Goal: Task Accomplishment & Management: Manage account settings

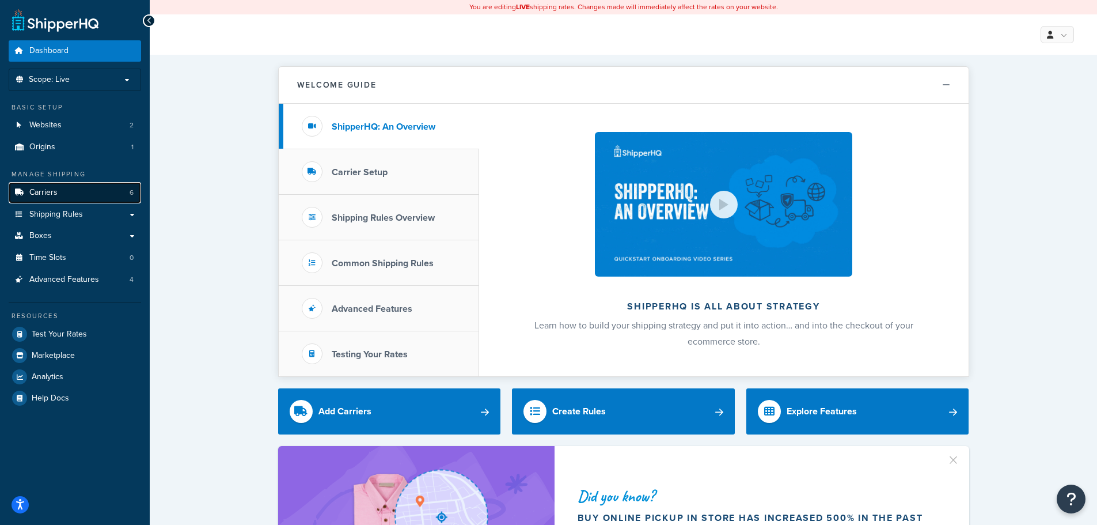
click at [52, 194] on span "Carriers" at bounding box center [43, 193] width 28 height 10
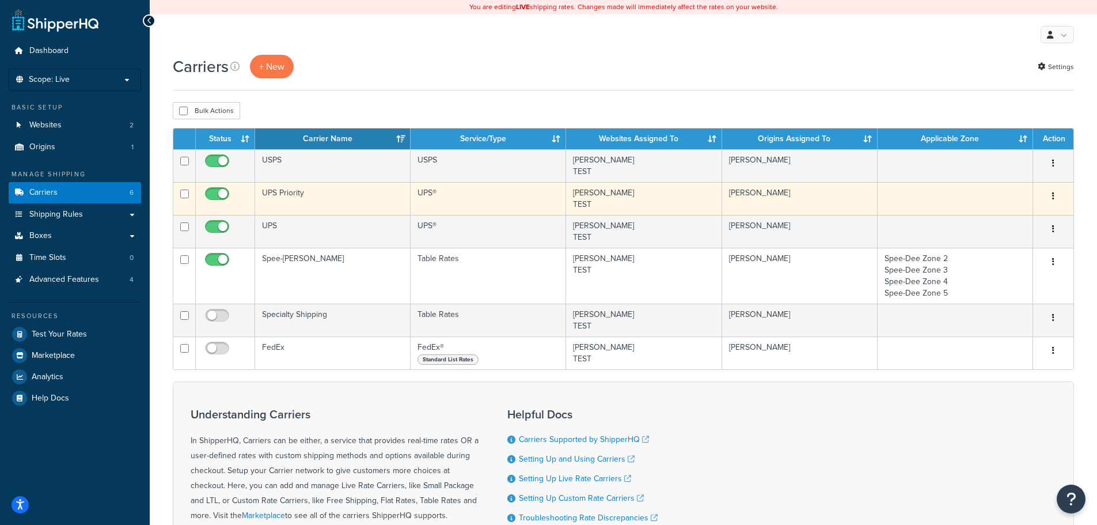
click at [319, 190] on td "UPS Priority" at bounding box center [333, 198] width 156 height 33
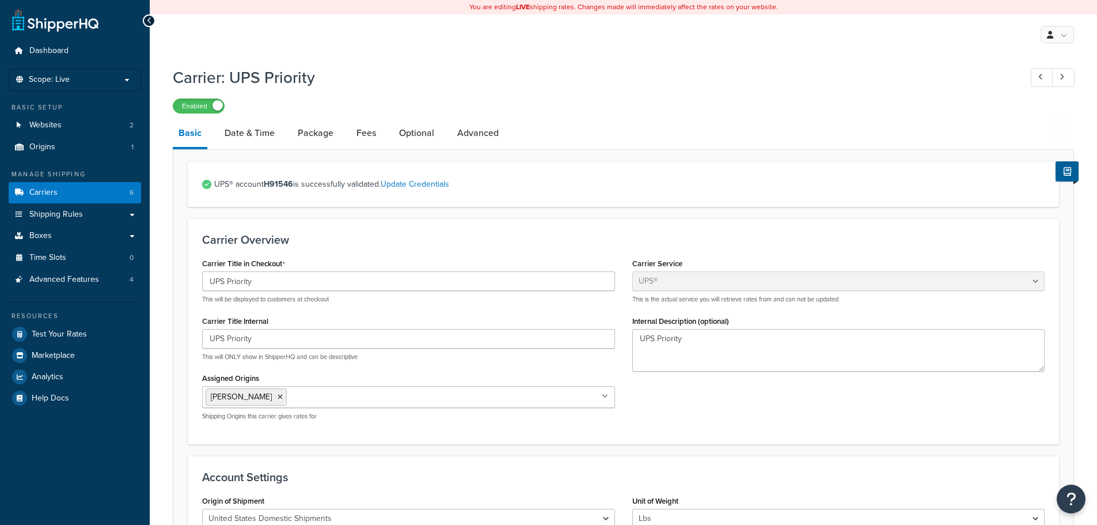
select select "ups"
click at [343, 40] on div "My Profile Billing Global Settings Contact Us Logout" at bounding box center [623, 34] width 947 height 40
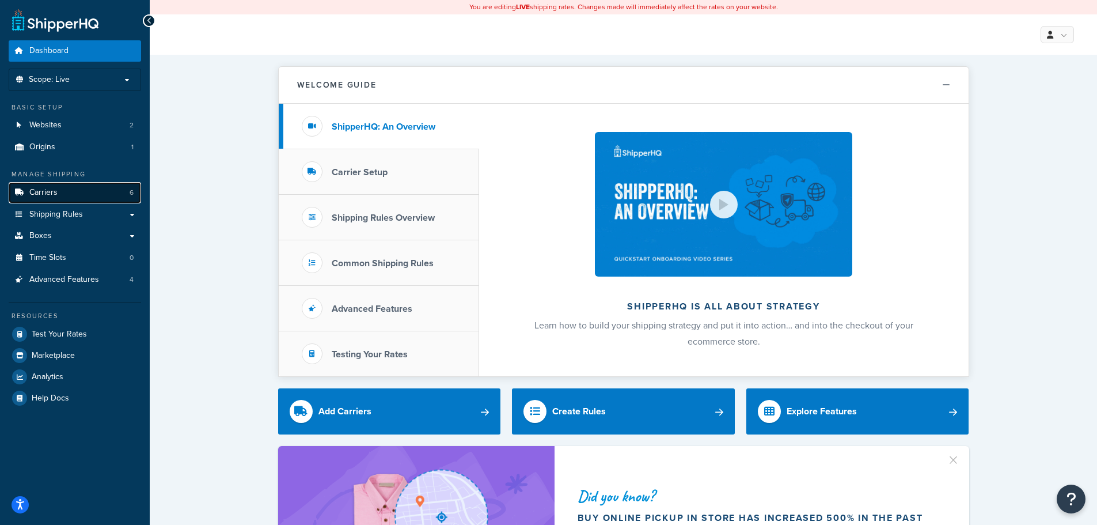
click at [46, 184] on link "Carriers 6" at bounding box center [75, 192] width 132 height 21
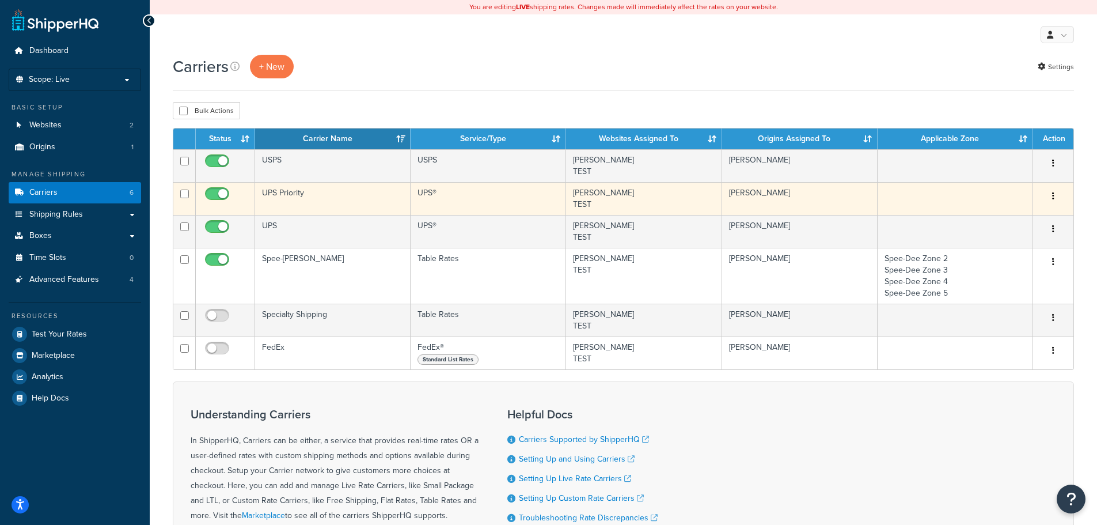
click at [321, 189] on td "UPS Priority" at bounding box center [333, 198] width 156 height 33
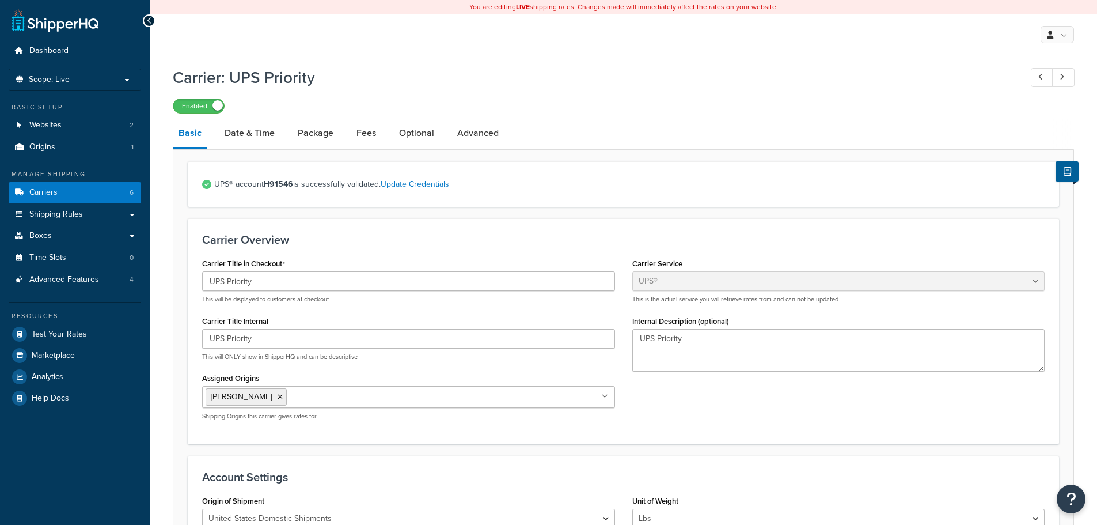
select select "ups"
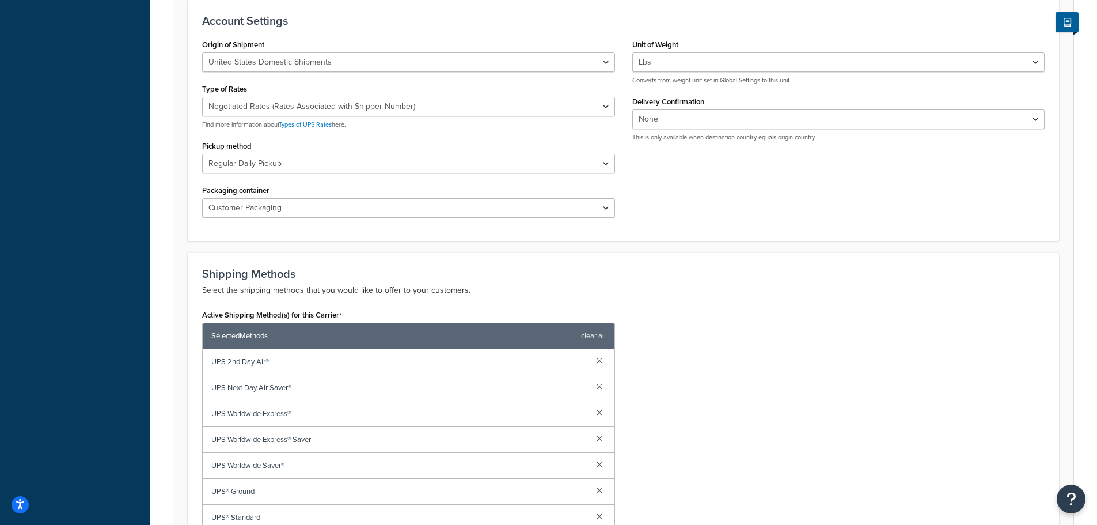
scroll to position [461, 0]
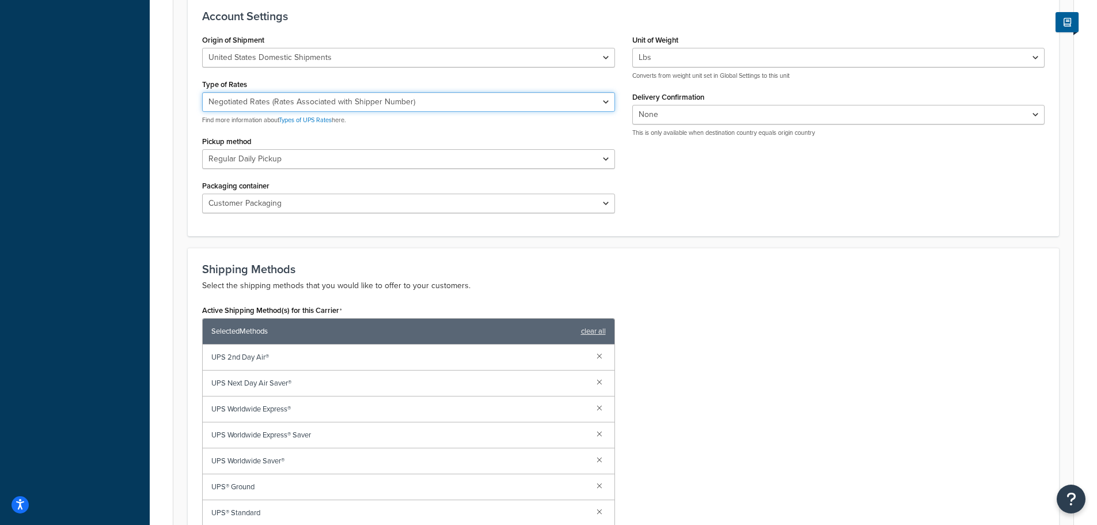
click at [587, 98] on select "Negotiated Rates (Rates Associated with Shipper Number) Daily Rates Retail Rate…" at bounding box center [408, 102] width 413 height 20
click at [670, 179] on div "Origin of Shipment United States Domestic Shipments Shipments Originating in Un…" at bounding box center [624, 127] width 860 height 190
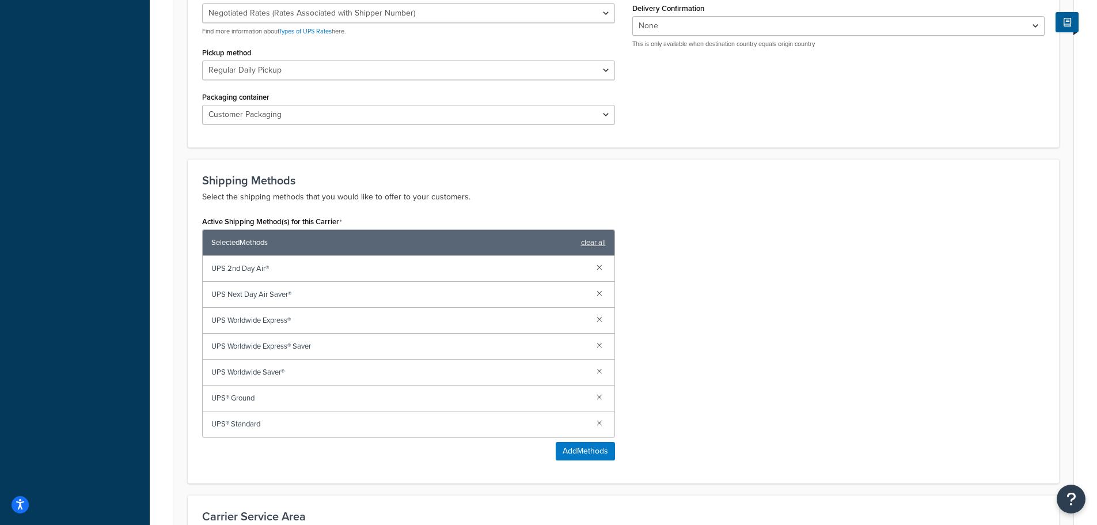
scroll to position [576, 0]
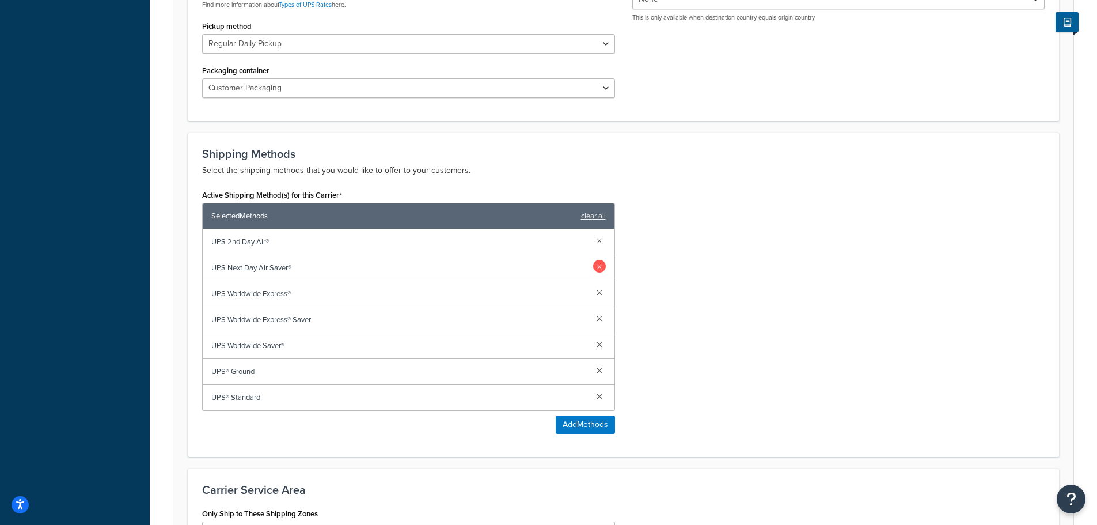
click at [601, 266] on link at bounding box center [599, 266] width 13 height 13
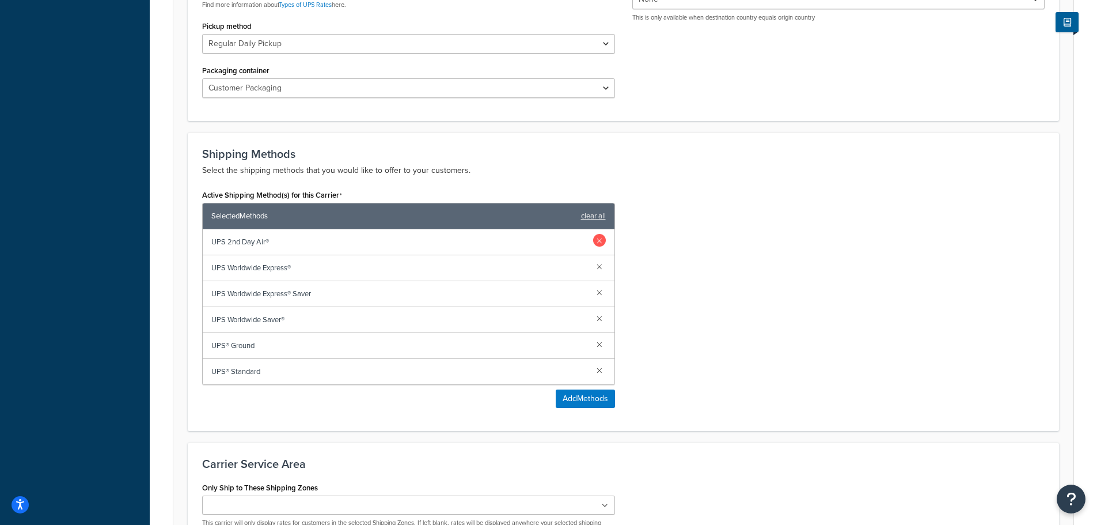
click at [598, 242] on link at bounding box center [599, 240] width 13 height 13
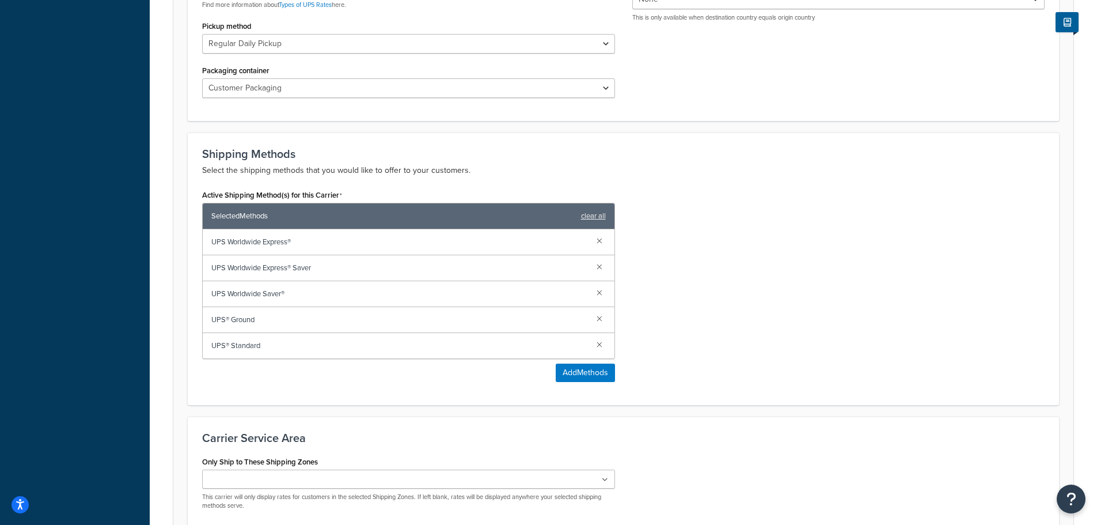
click at [598, 242] on link at bounding box center [599, 240] width 13 height 13
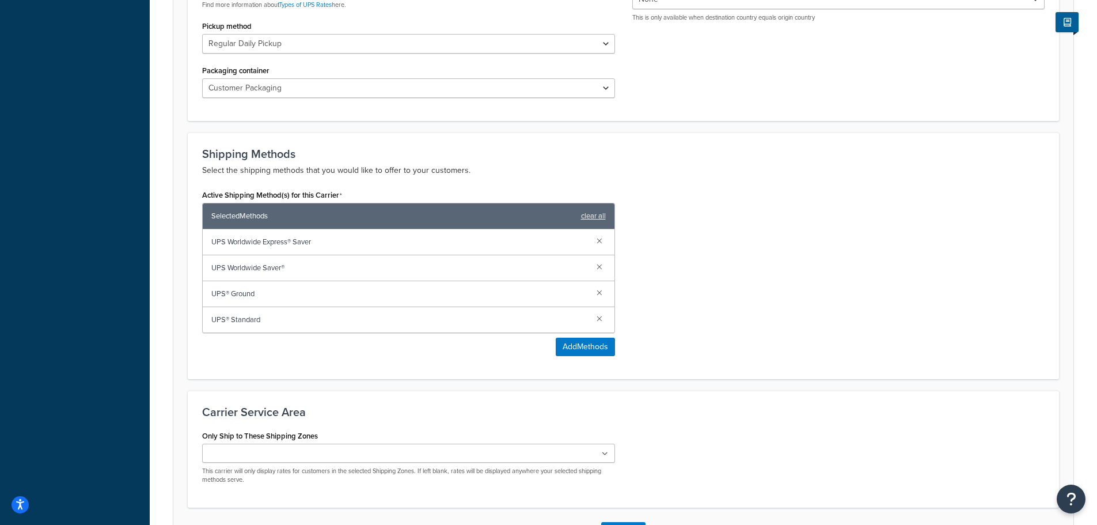
click at [598, 242] on link at bounding box center [599, 240] width 13 height 13
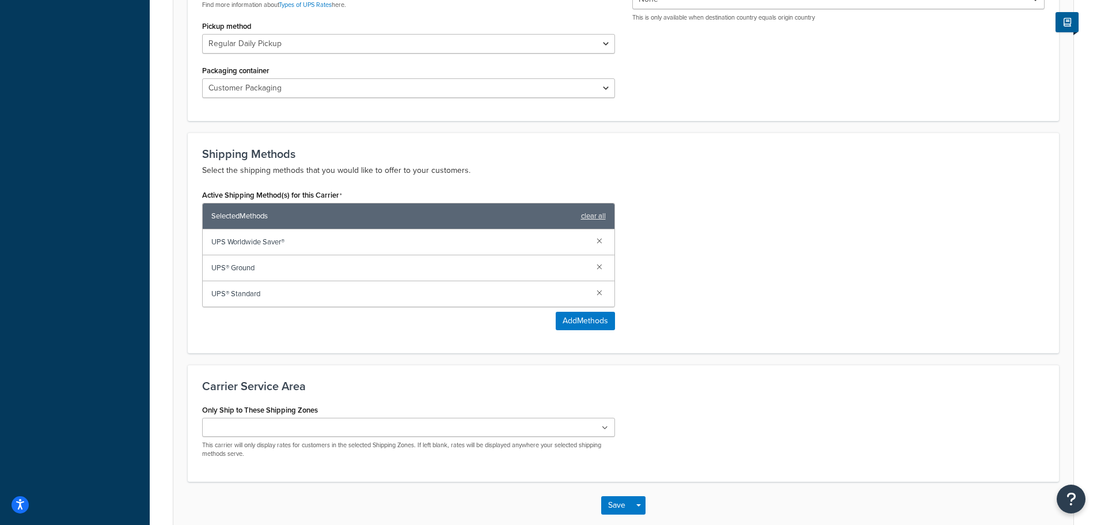
click at [598, 242] on link at bounding box center [599, 240] width 13 height 13
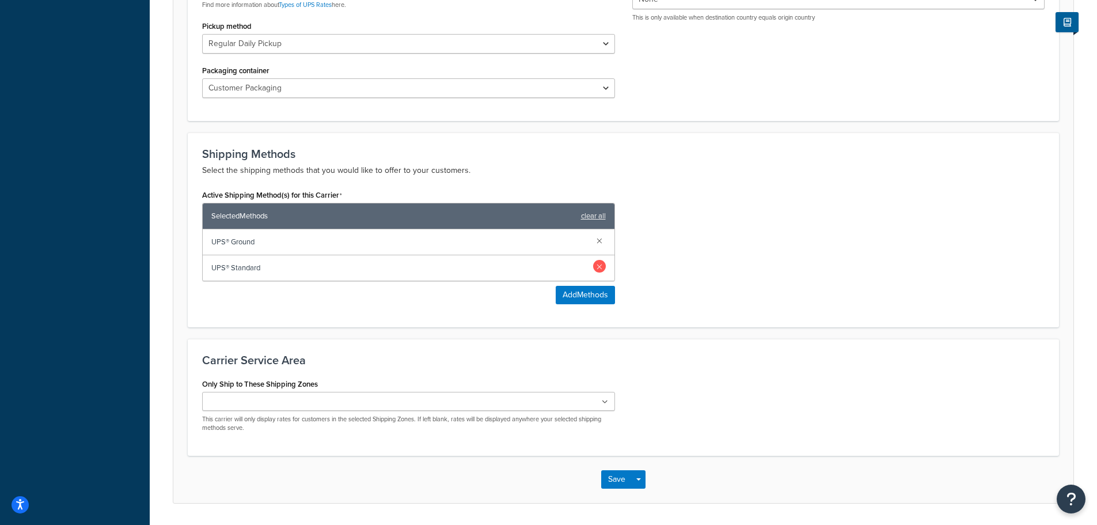
click at [599, 270] on link at bounding box center [599, 266] width 13 height 13
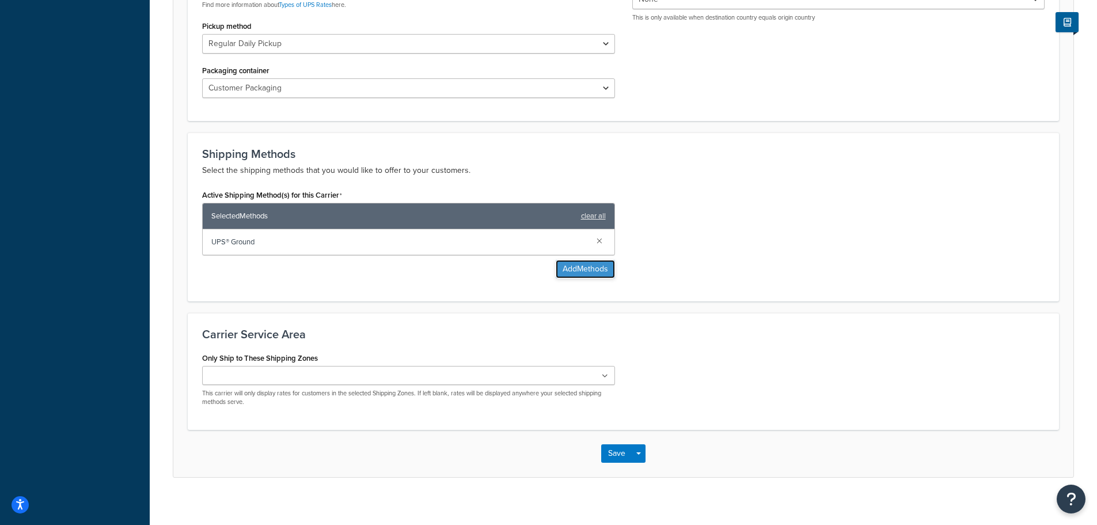
click at [583, 271] on button "Add Methods" at bounding box center [585, 269] width 59 height 18
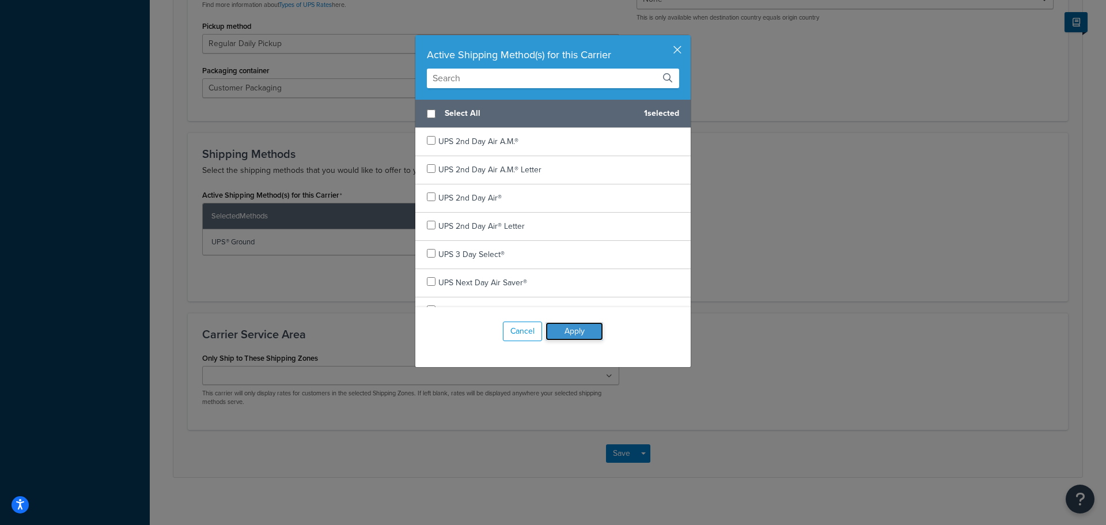
click at [567, 329] on button "Apply" at bounding box center [574, 331] width 58 height 18
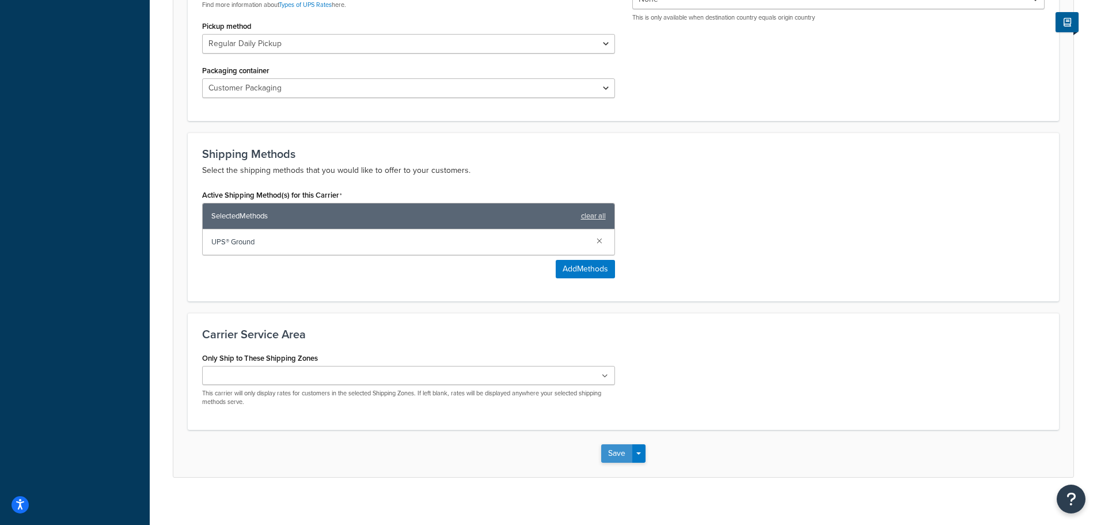
click at [615, 456] on button "Save" at bounding box center [616, 453] width 31 height 18
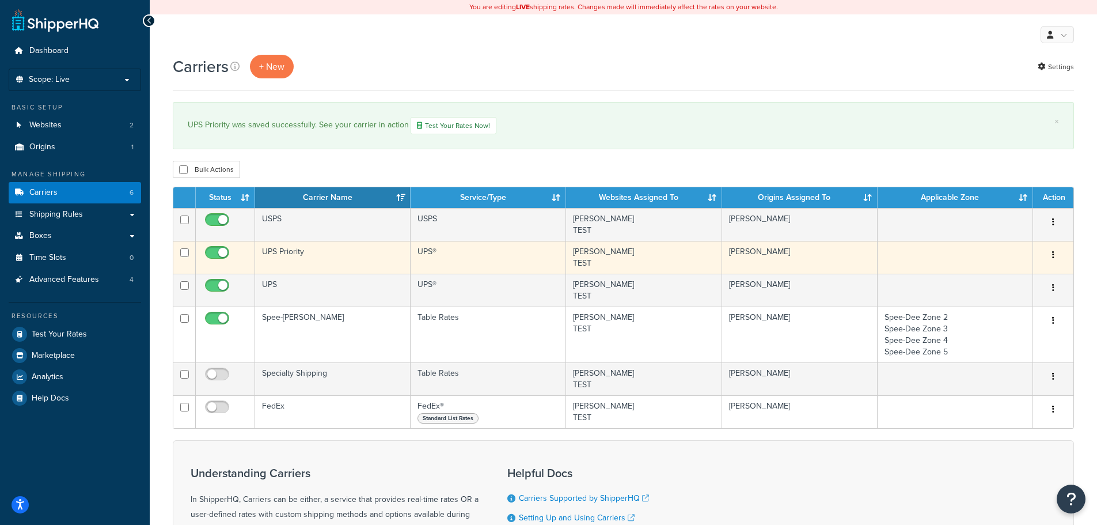
click at [343, 248] on td "UPS Priority" at bounding box center [333, 257] width 156 height 33
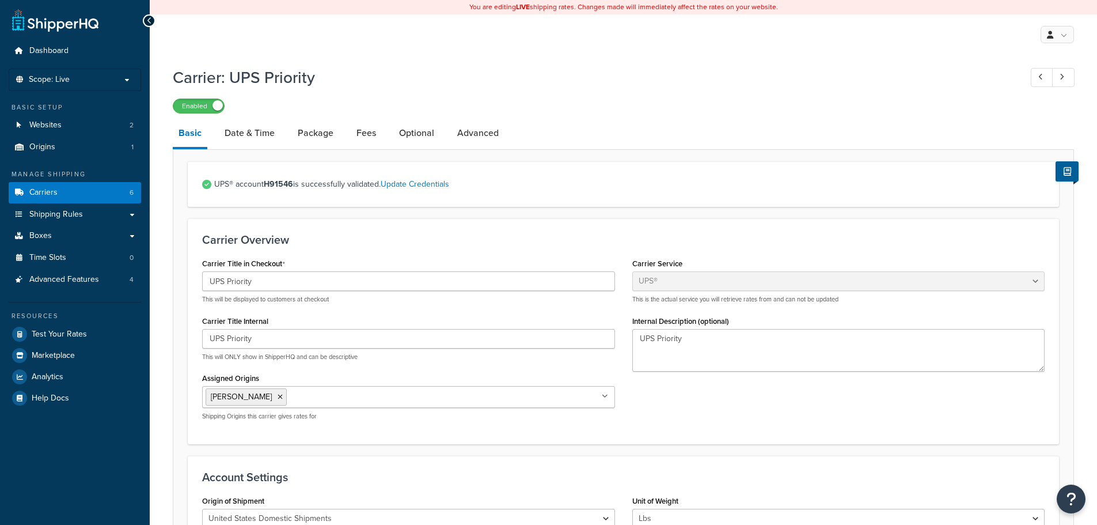
select select "ups"
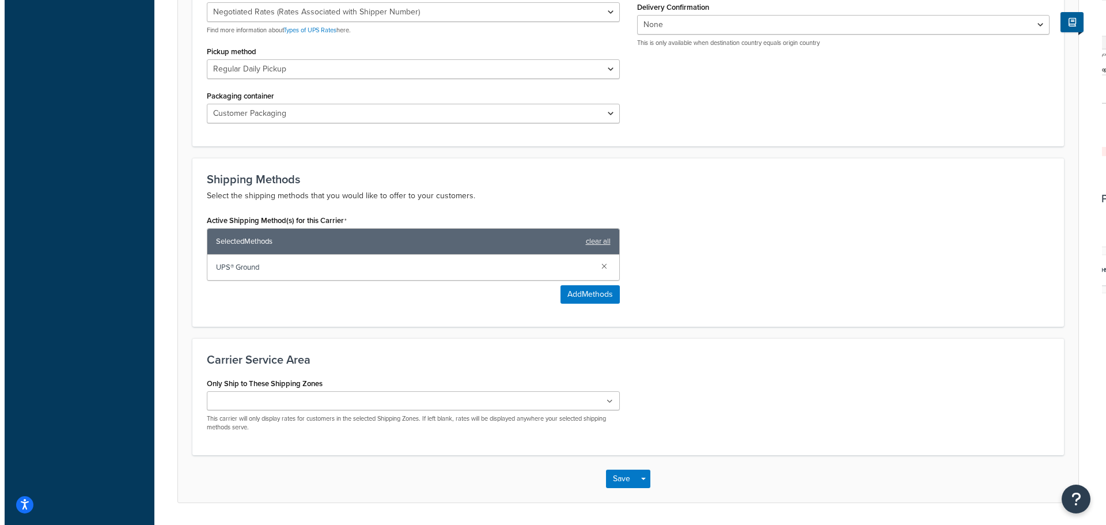
scroll to position [576, 0]
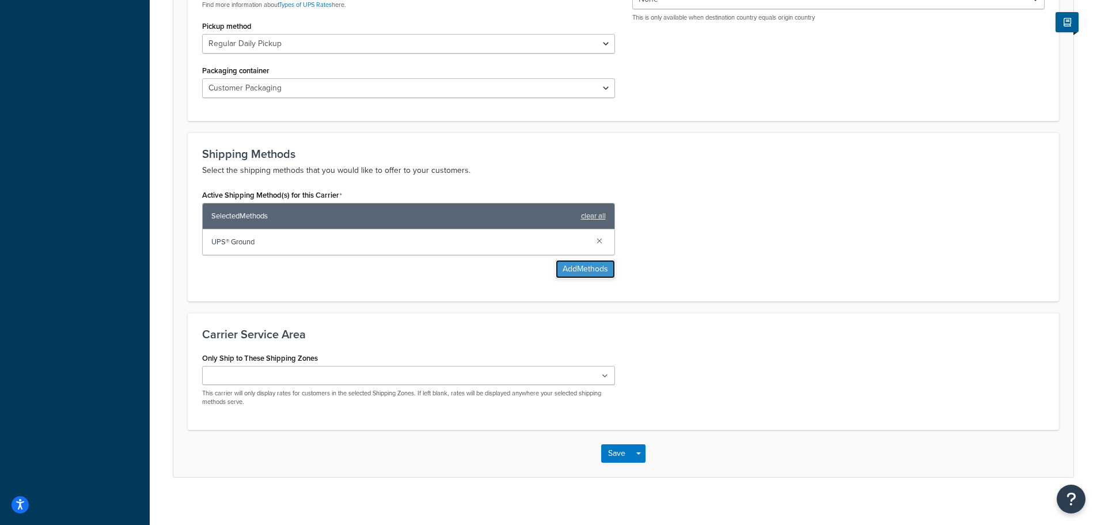
click at [585, 267] on button "Add Methods" at bounding box center [585, 269] width 59 height 18
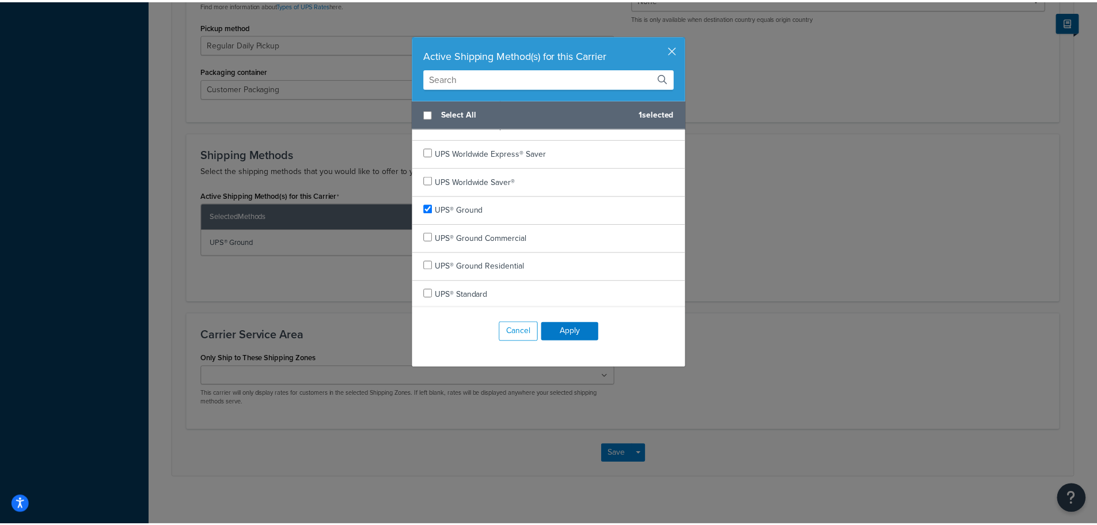
scroll to position [667, 0]
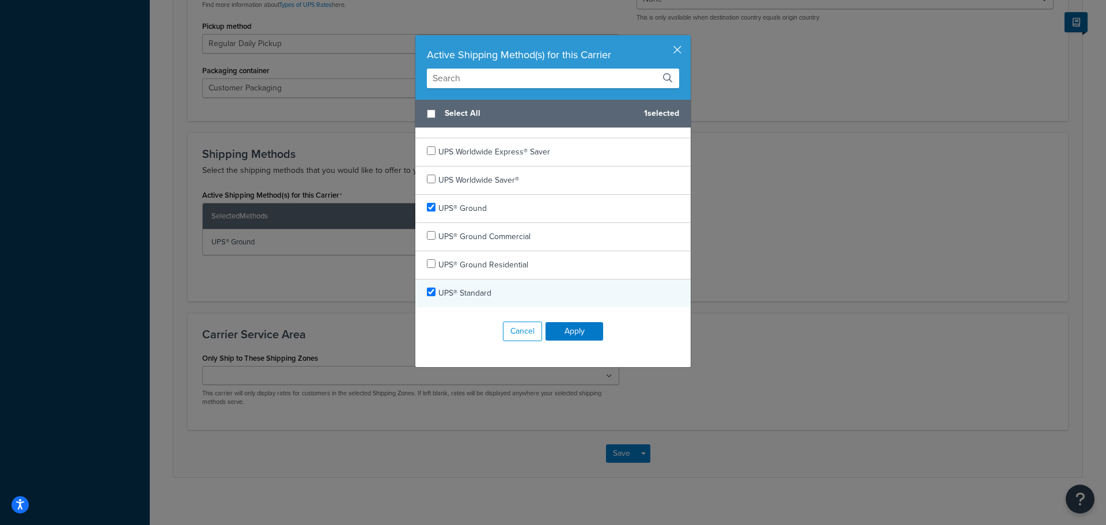
checkbox input "true"
click at [473, 290] on span "UPS® Standard" at bounding box center [464, 293] width 53 height 12
click at [576, 333] on button "Apply" at bounding box center [574, 331] width 58 height 18
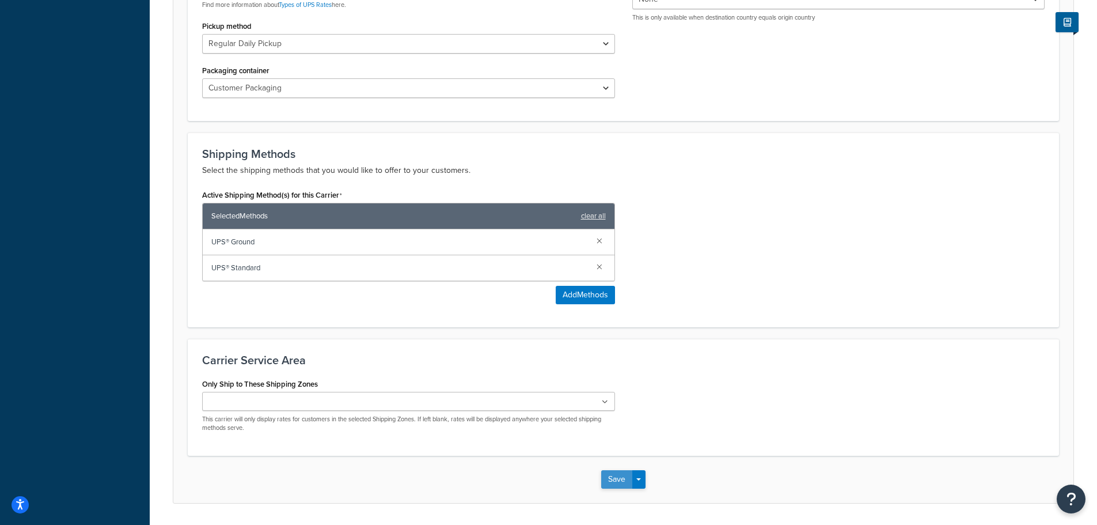
click at [617, 477] on button "Save" at bounding box center [616, 479] width 31 height 18
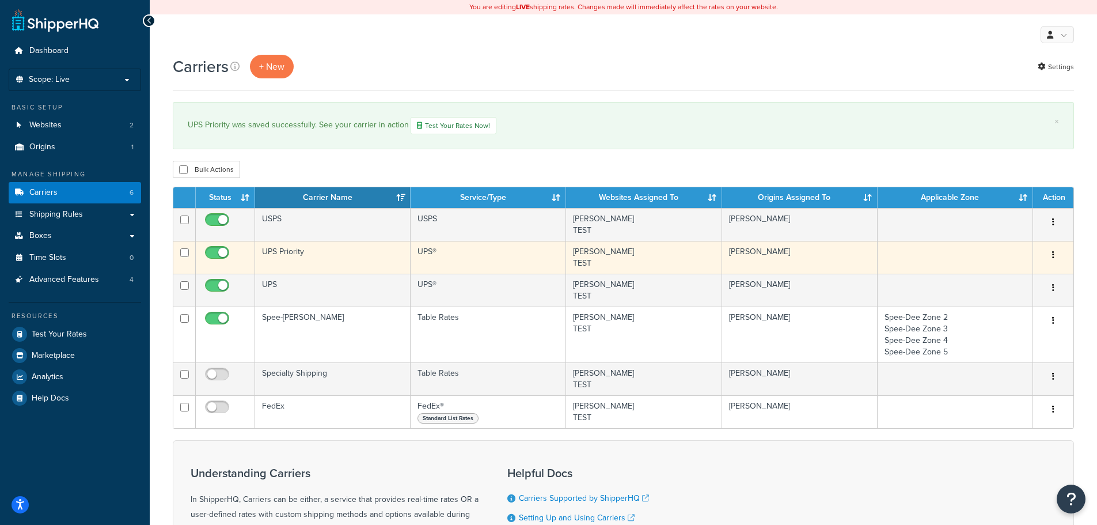
click at [344, 252] on td "UPS Priority" at bounding box center [333, 257] width 156 height 33
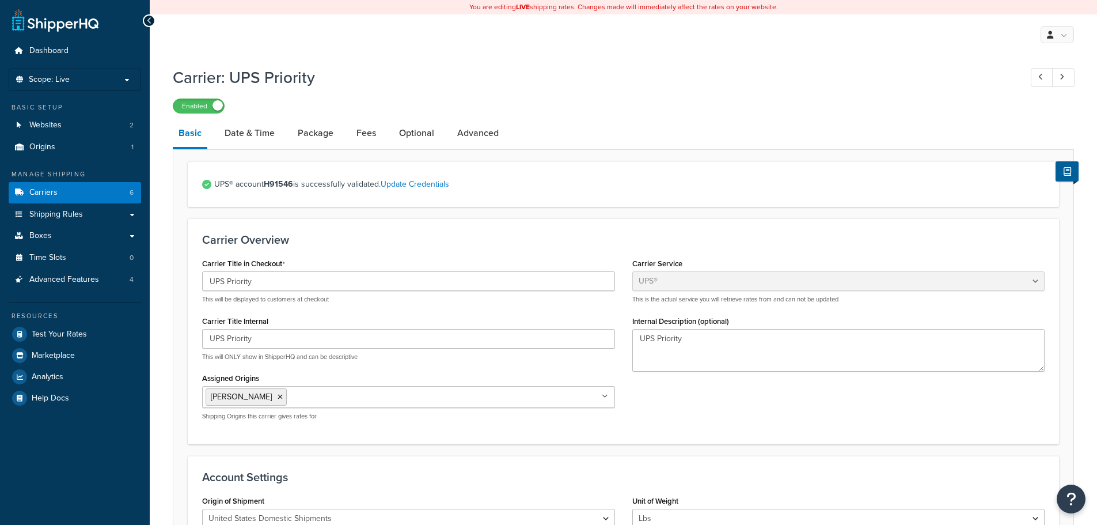
select select "ups"
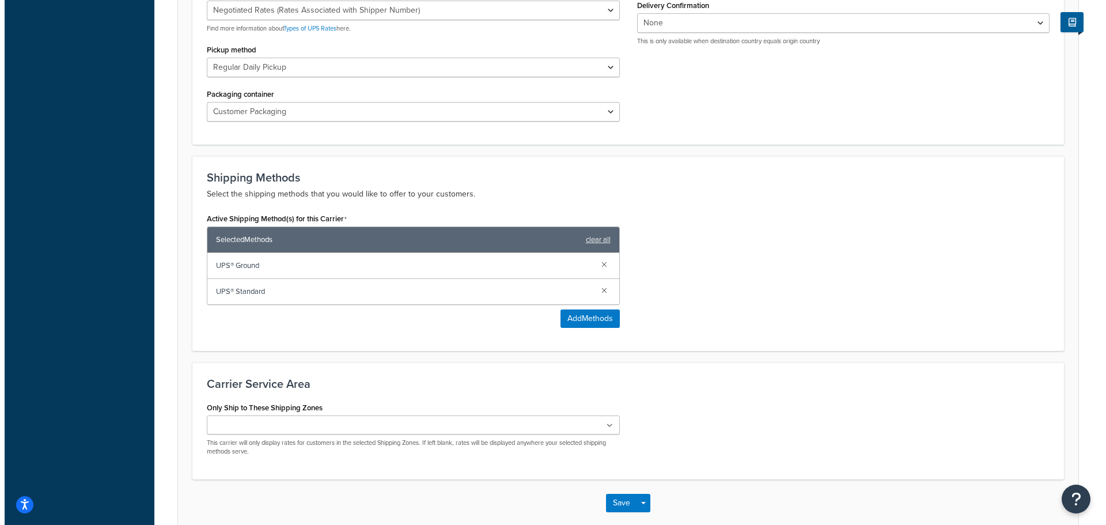
scroll to position [612, 0]
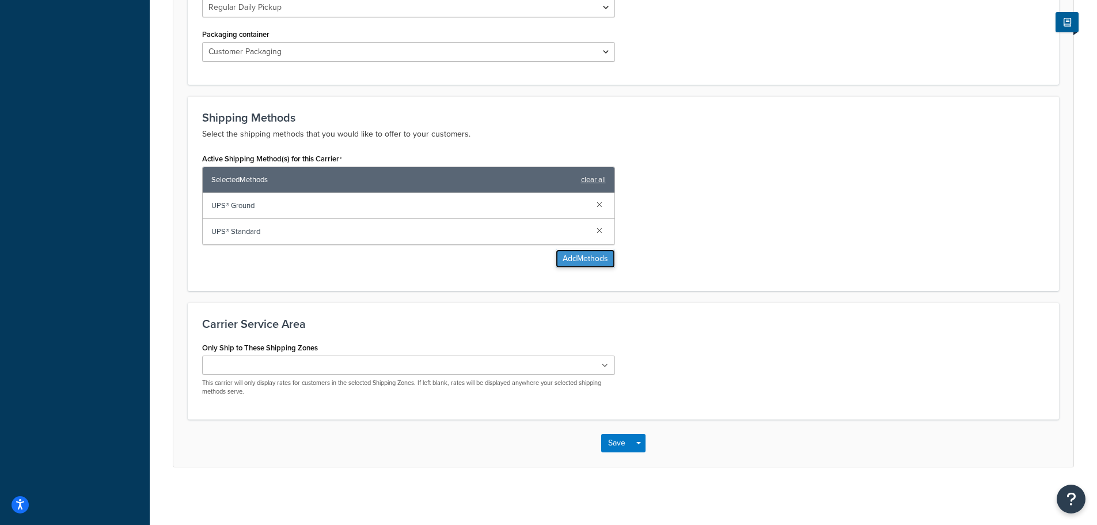
click at [583, 253] on button "Add Methods" at bounding box center [585, 258] width 59 height 18
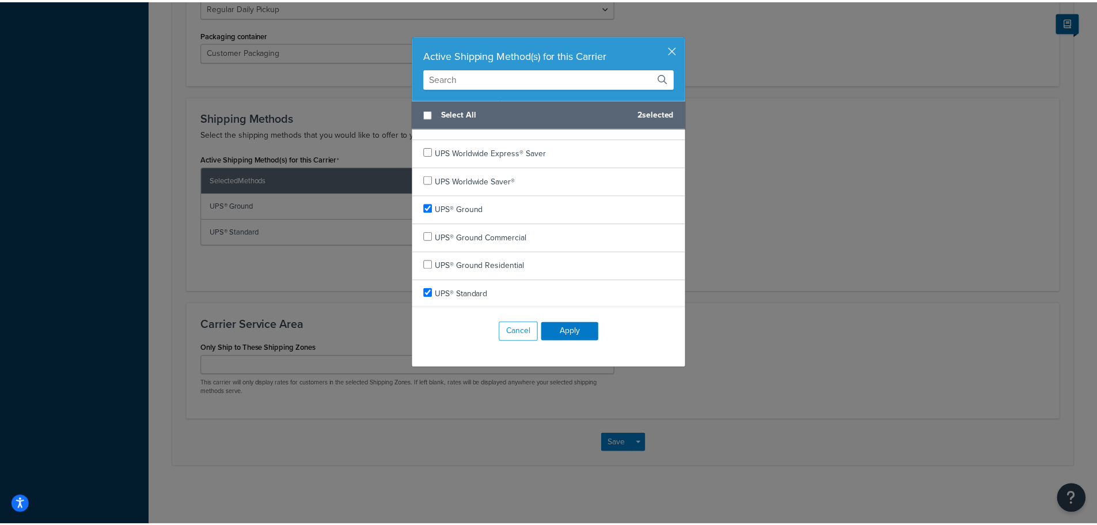
scroll to position [667, 0]
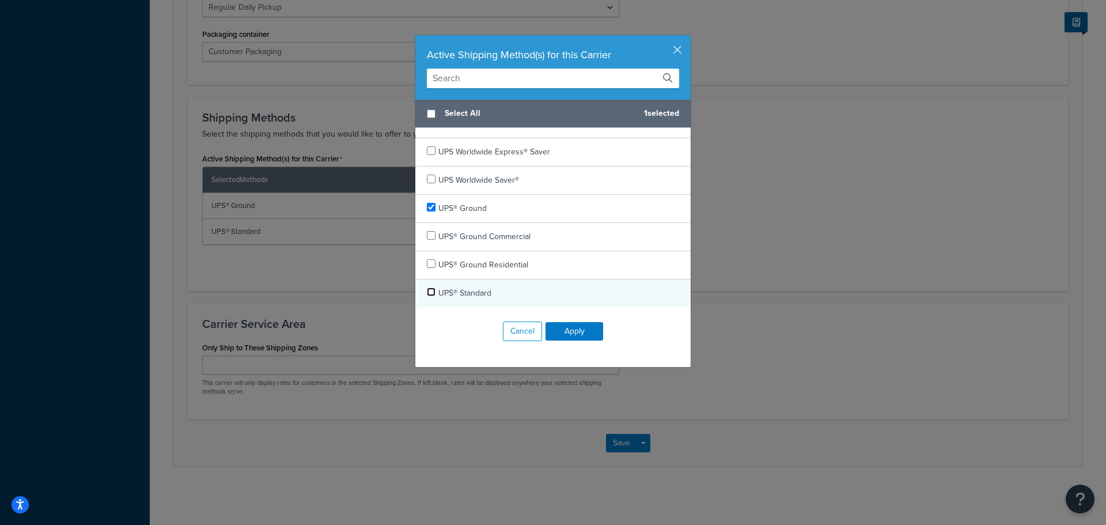
click at [427, 289] on input "checkbox" at bounding box center [431, 291] width 9 height 9
checkbox input "false"
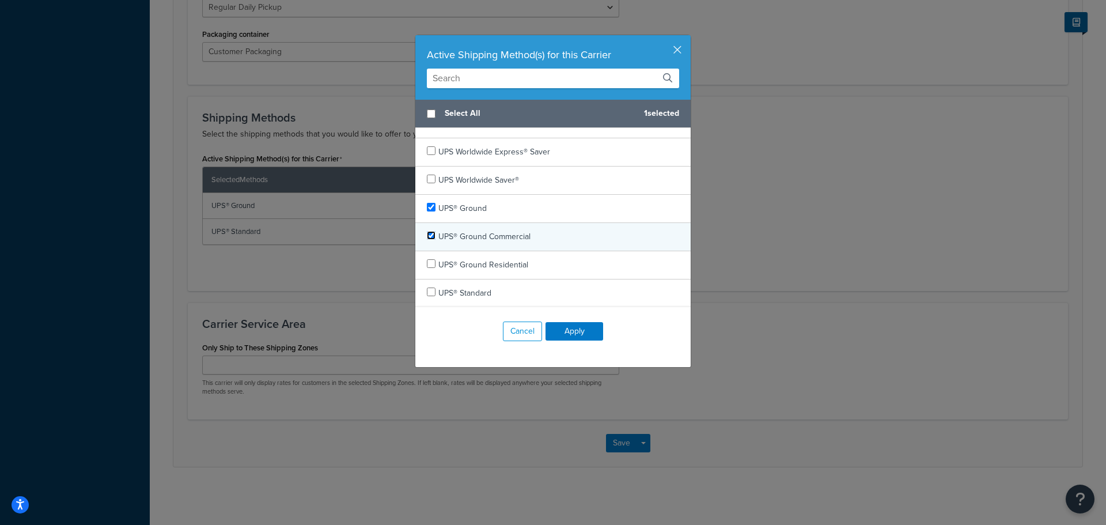
click at [427, 234] on input "checkbox" at bounding box center [431, 235] width 9 height 9
checkbox input "true"
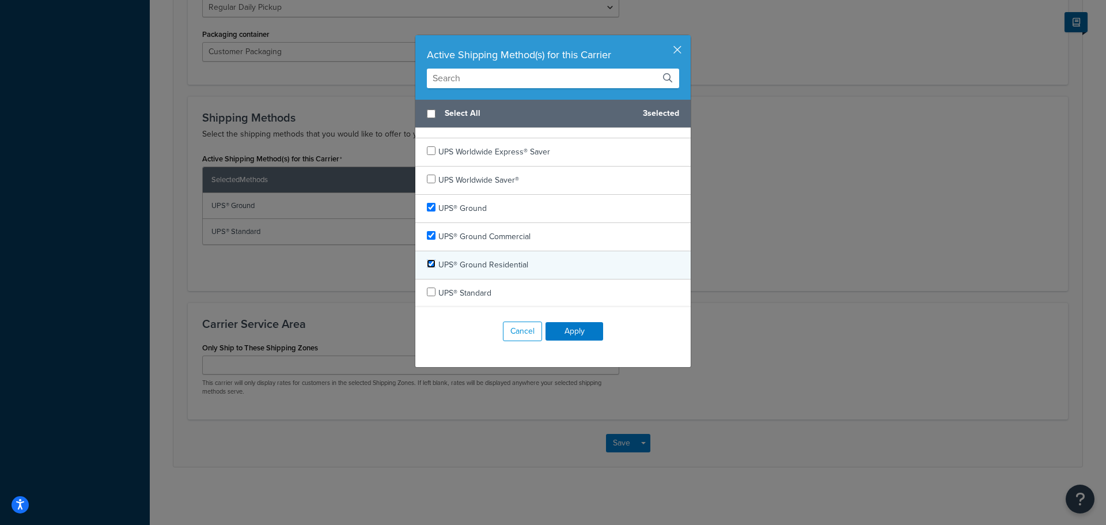
click at [427, 260] on input "checkbox" at bounding box center [431, 263] width 9 height 9
checkbox input "true"
click at [570, 329] on button "Apply" at bounding box center [574, 331] width 58 height 18
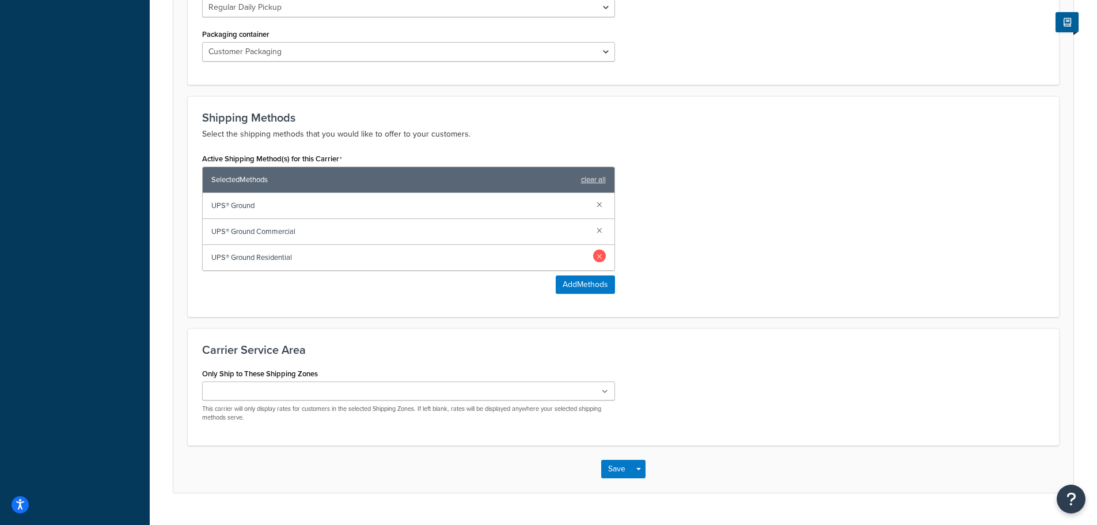
click at [597, 229] on link at bounding box center [599, 229] width 13 height 13
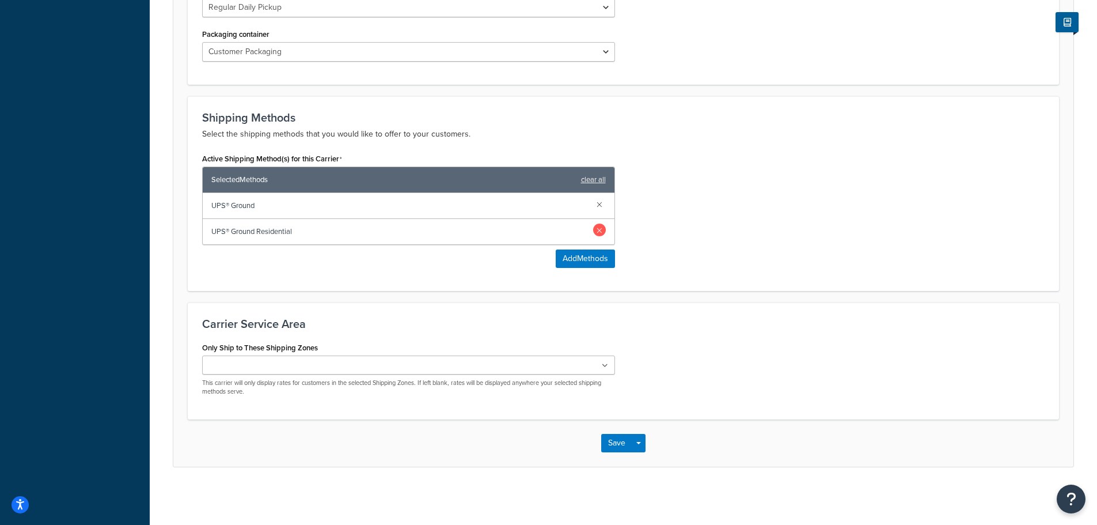
click at [597, 229] on link at bounding box center [599, 229] width 13 height 13
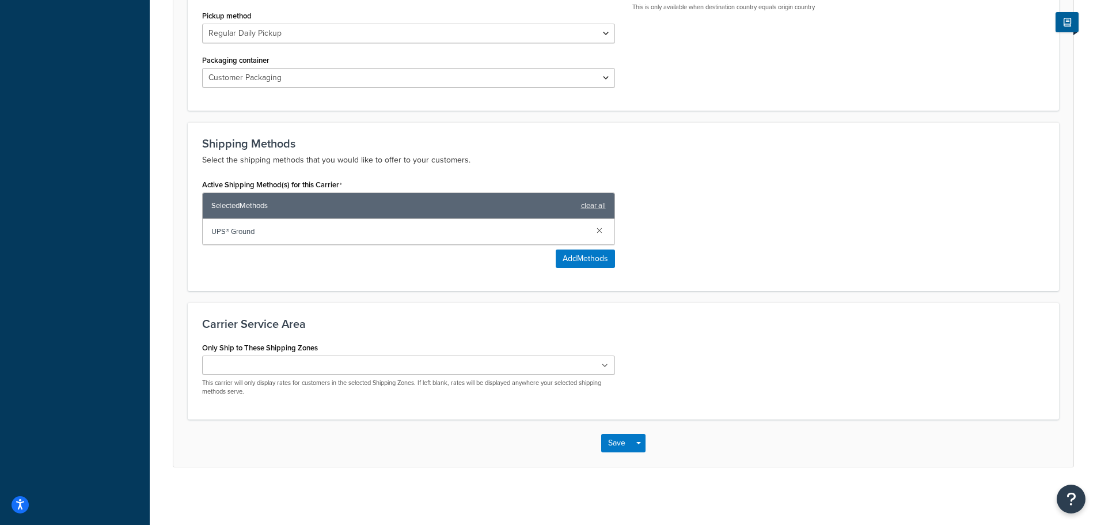
scroll to position [586, 0]
click at [613, 438] on button "Save" at bounding box center [616, 443] width 31 height 18
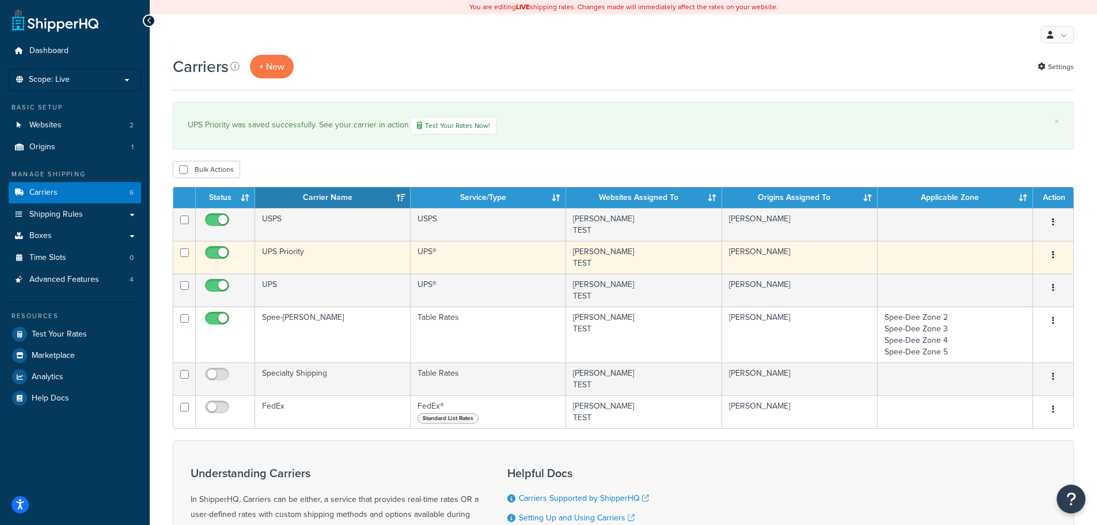
click at [328, 250] on td "UPS Priority" at bounding box center [333, 257] width 156 height 33
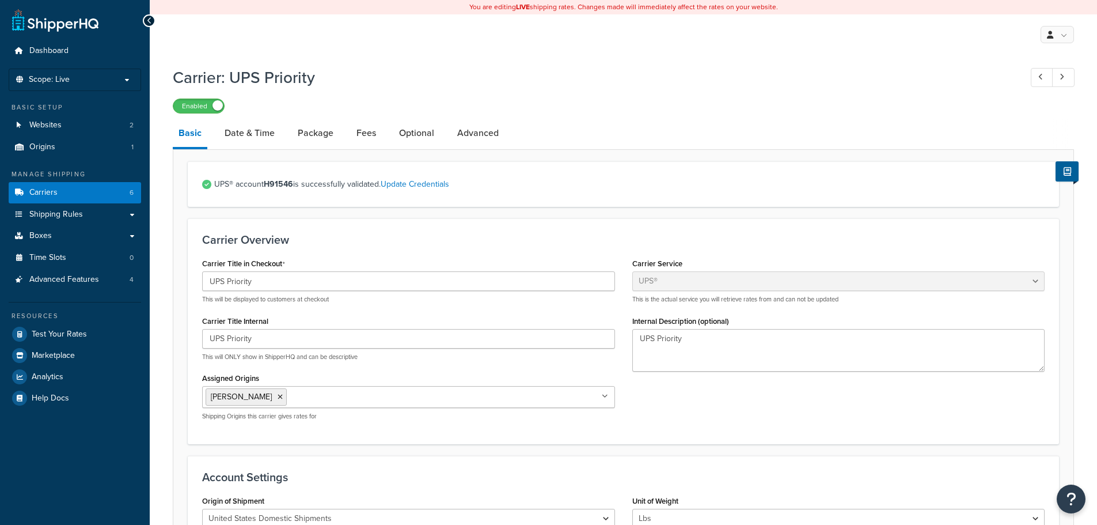
select select "ups"
click at [406, 132] on link "Optional" at bounding box center [416, 133] width 47 height 28
select select "residential"
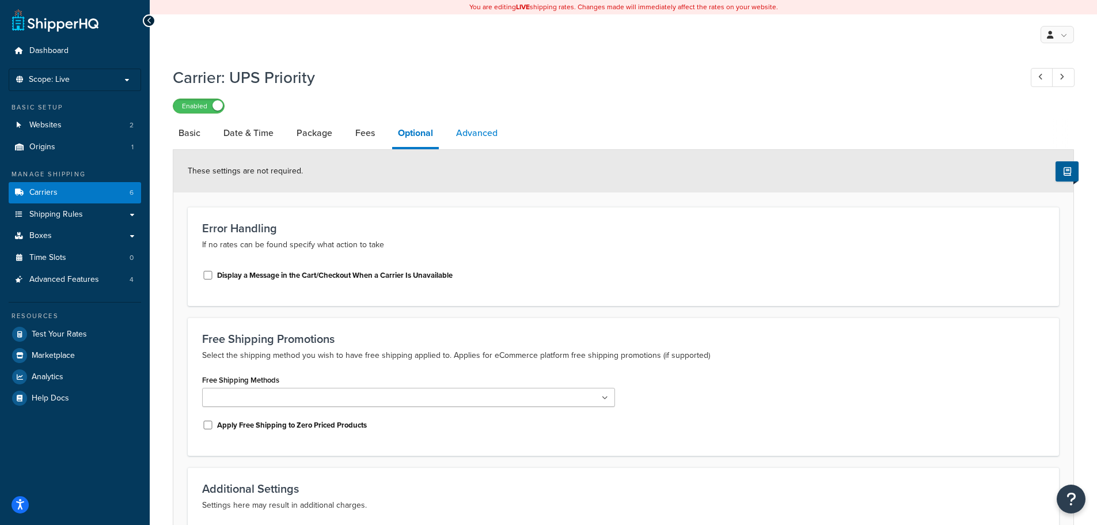
click at [483, 139] on link "Advanced" at bounding box center [476, 133] width 53 height 28
select select "false"
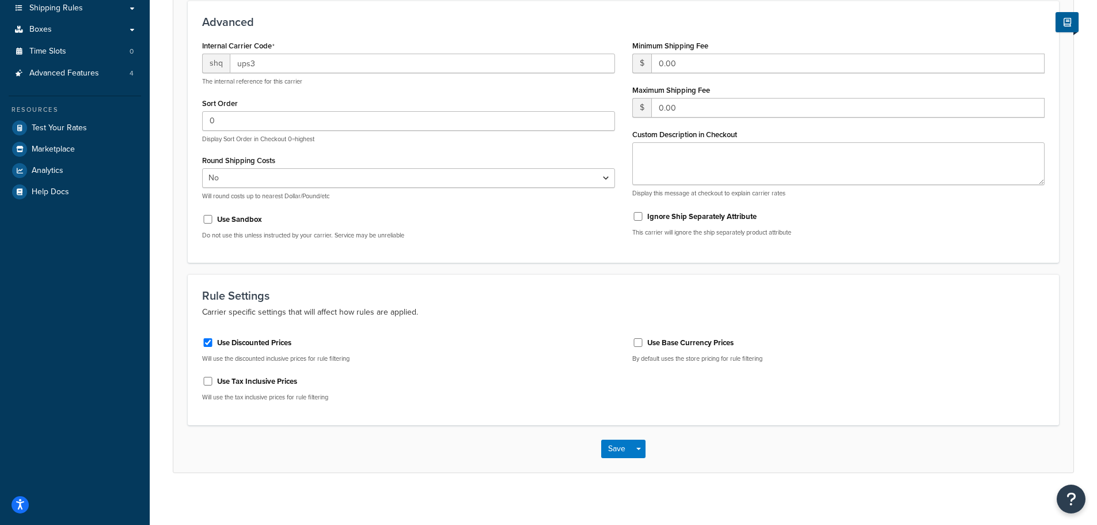
scroll to position [212, 0]
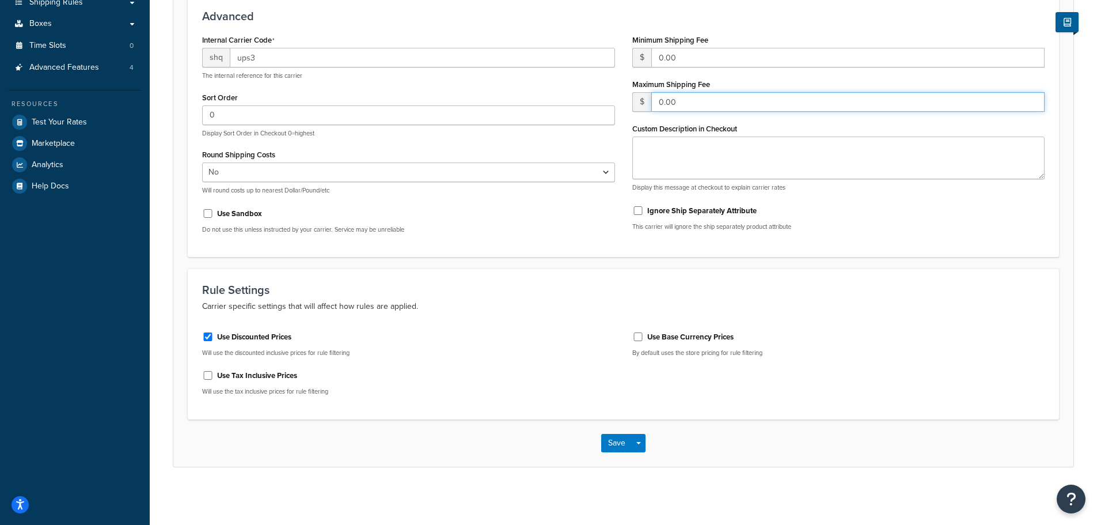
drag, startPoint x: 699, startPoint y: 104, endPoint x: 653, endPoint y: 108, distance: 46.8
click at [653, 108] on input "0.00" at bounding box center [848, 102] width 394 height 20
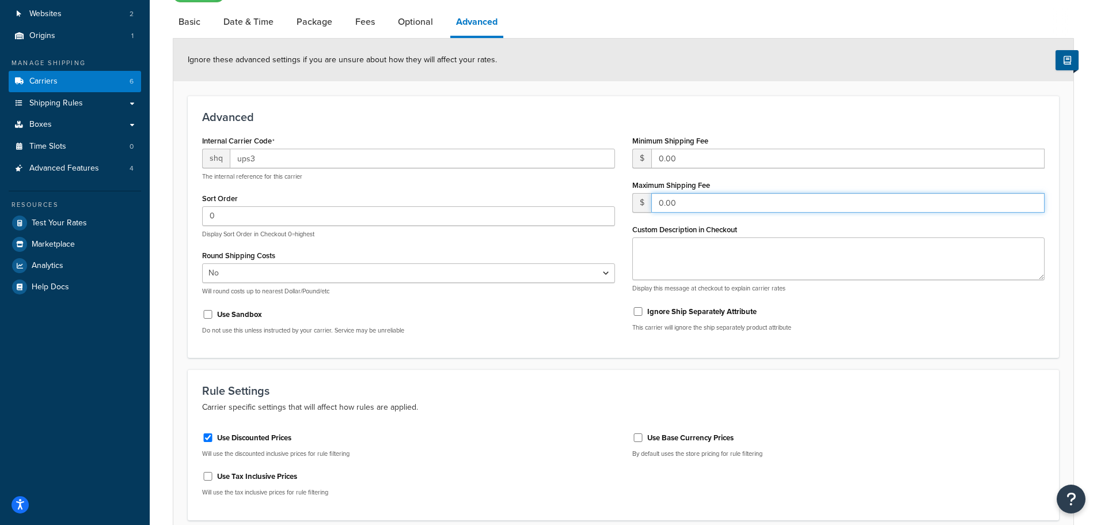
scroll to position [39, 0]
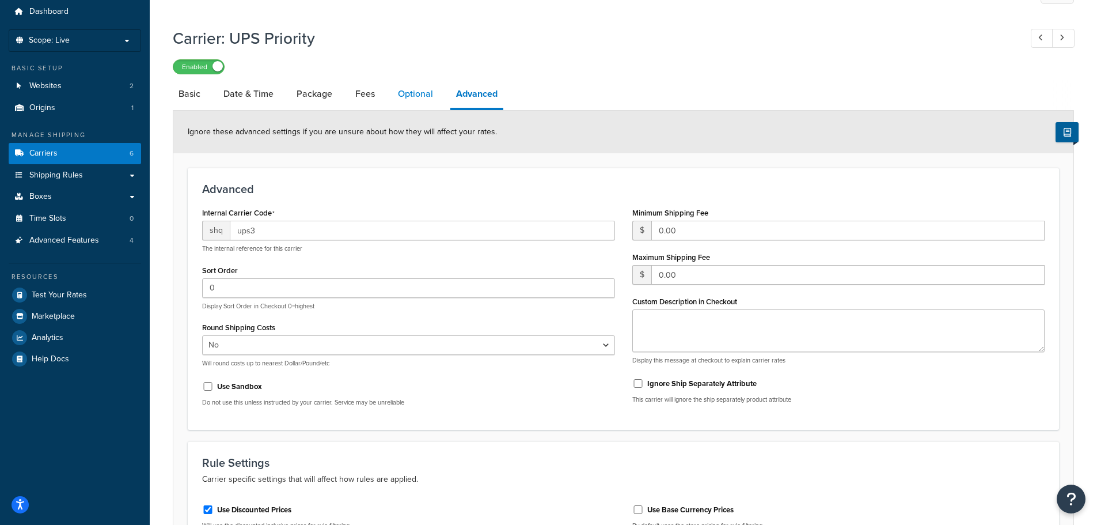
click at [419, 90] on link "Optional" at bounding box center [415, 94] width 47 height 28
select select "residential"
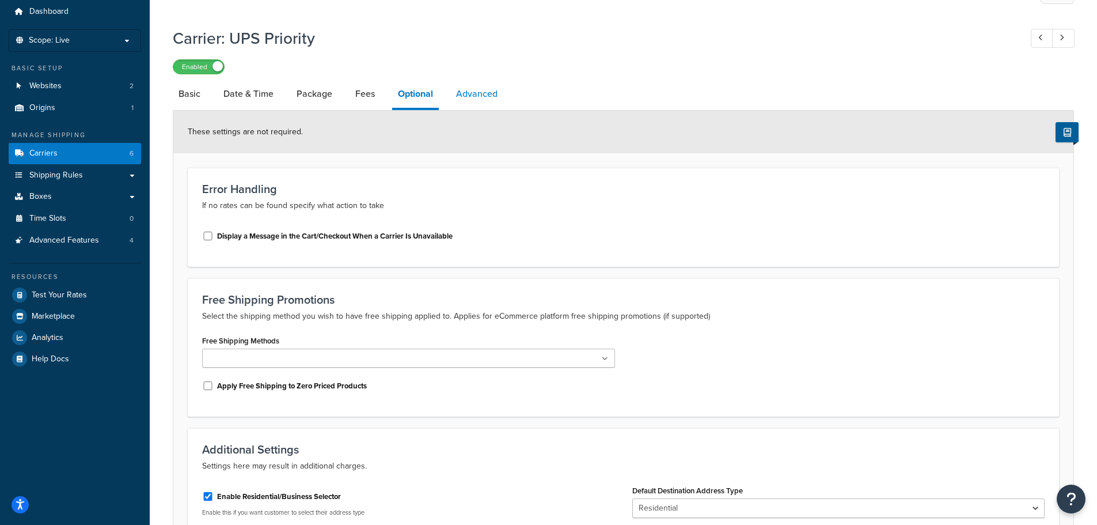
click at [471, 100] on link "Advanced" at bounding box center [476, 94] width 53 height 28
select select "false"
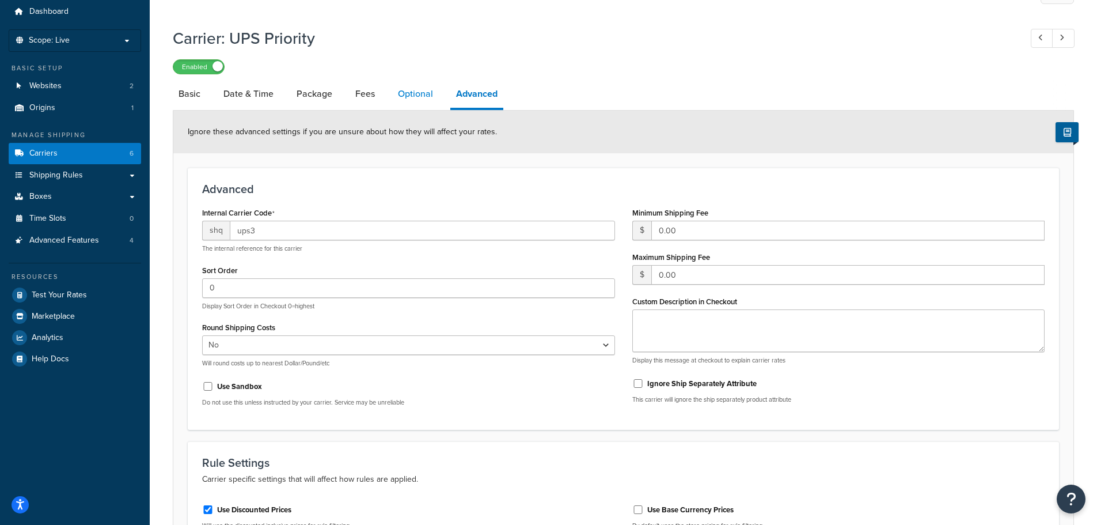
click at [426, 87] on link "Optional" at bounding box center [415, 94] width 47 height 28
select select "residential"
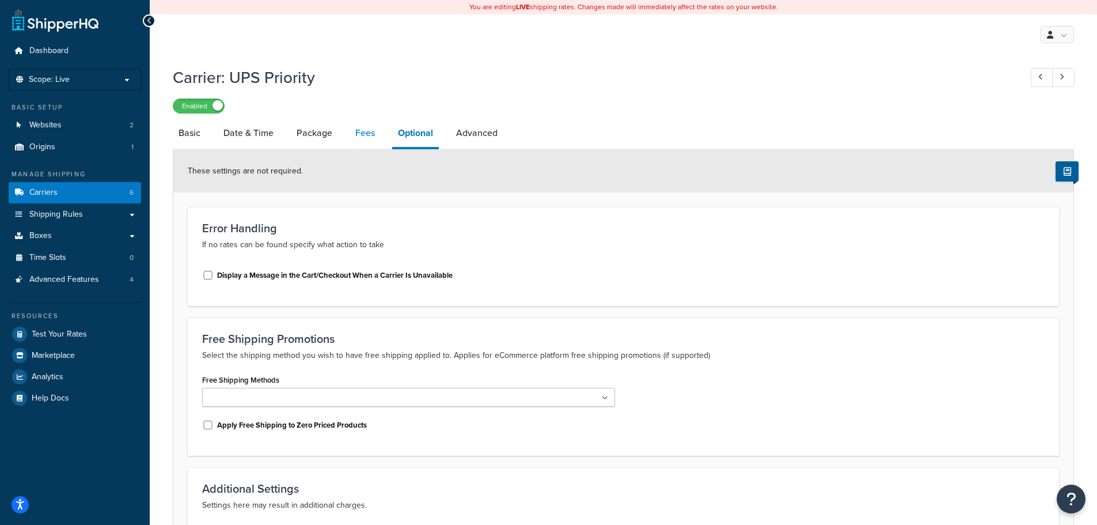
click at [367, 128] on link "Fees" at bounding box center [365, 133] width 31 height 28
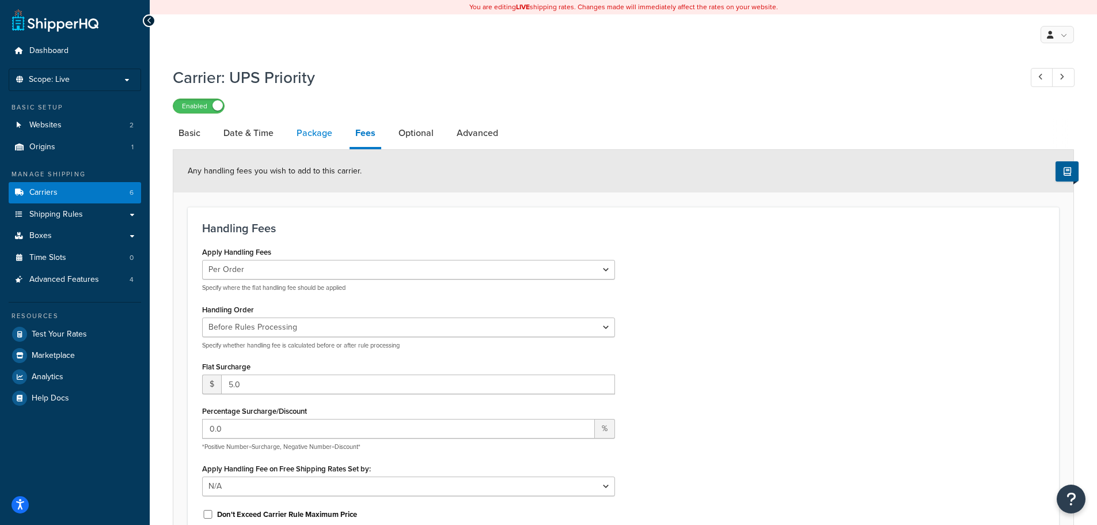
click at [315, 135] on link "Package" at bounding box center [314, 133] width 47 height 28
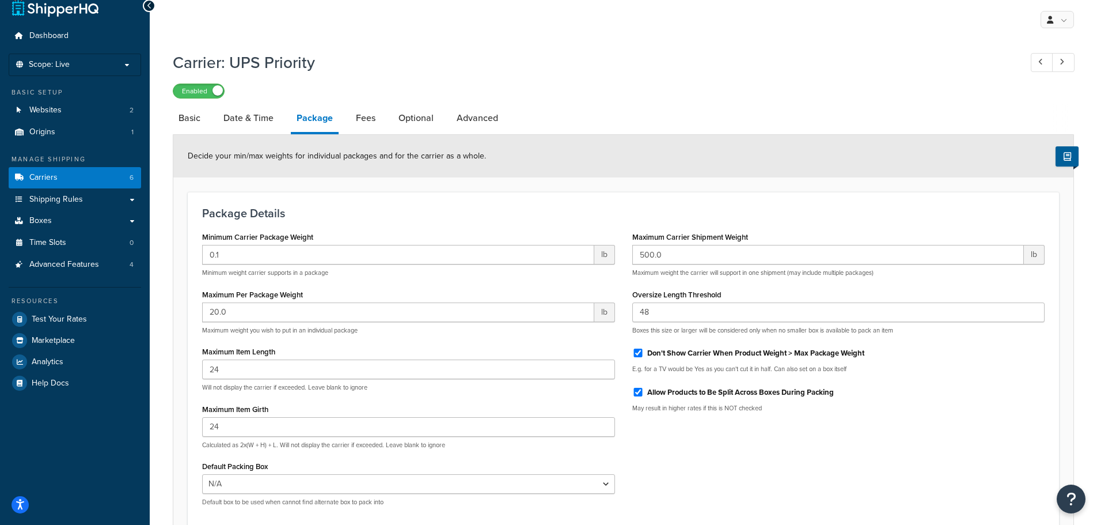
scroll to position [58, 0]
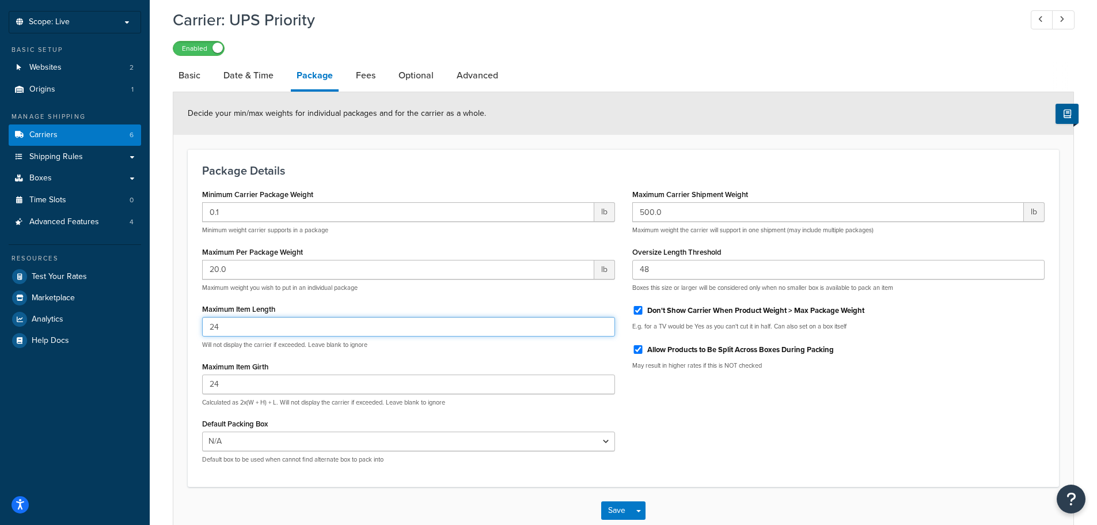
drag, startPoint x: 249, startPoint y: 323, endPoint x: 195, endPoint y: 331, distance: 54.2
click at [195, 331] on div "Minimum Carrier Package Weight 0.1 lb Minimum weight carrier supports in a pack…" at bounding box center [409, 329] width 430 height 286
type input "20"
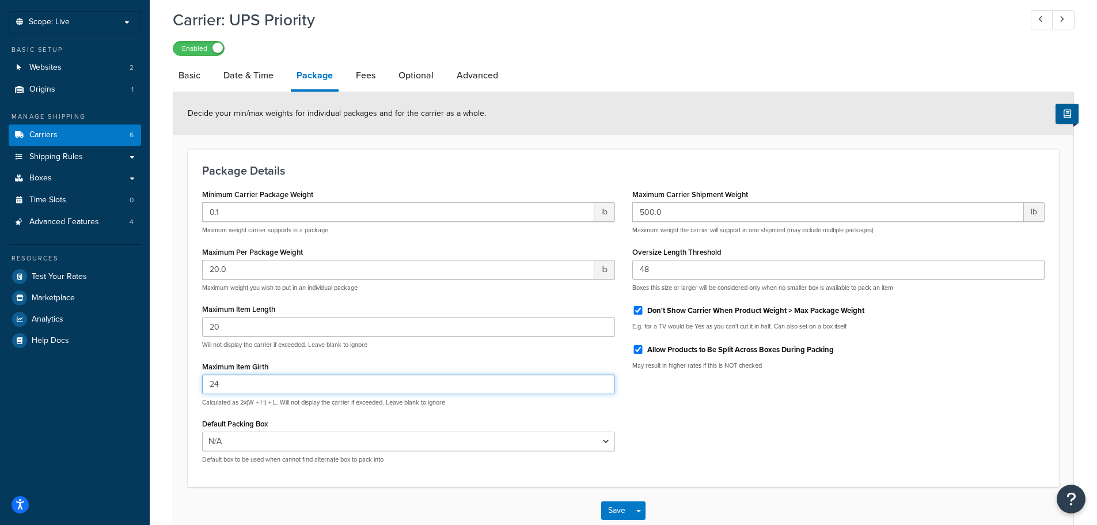
drag, startPoint x: 213, startPoint y: 383, endPoint x: 203, endPoint y: 382, distance: 9.8
click at [203, 382] on input "24" at bounding box center [408, 384] width 413 height 20
type input "20"
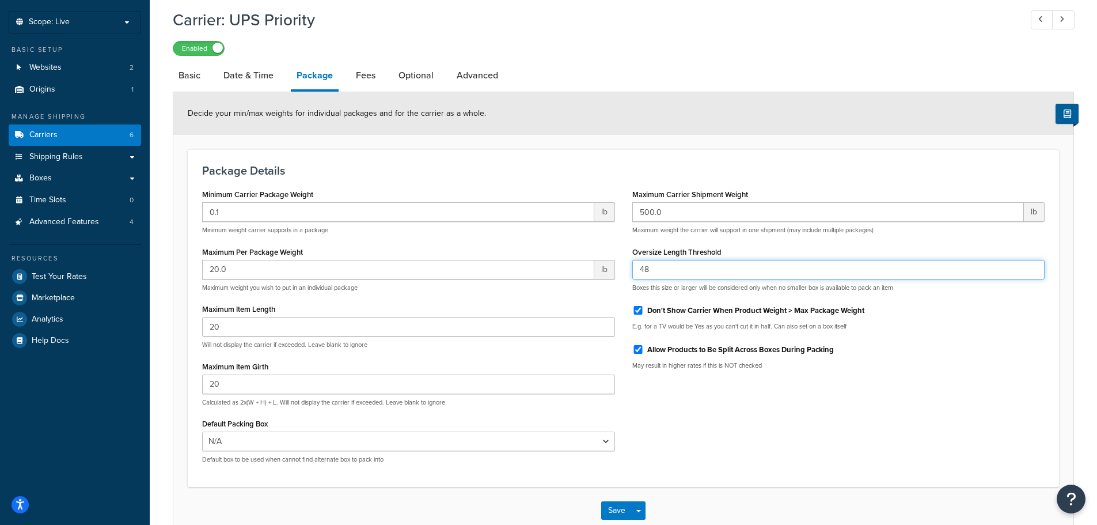
drag, startPoint x: 668, startPoint y: 273, endPoint x: 622, endPoint y: 267, distance: 46.4
click at [622, 267] on div "Minimum Carrier Package Weight 0.1 lb Minimum weight carrier supports in a pack…" at bounding box center [624, 329] width 860 height 286
type input "20"
click at [688, 384] on div "Minimum Carrier Package Weight 0.1 lb Minimum weight carrier supports in a pack…" at bounding box center [624, 329] width 860 height 286
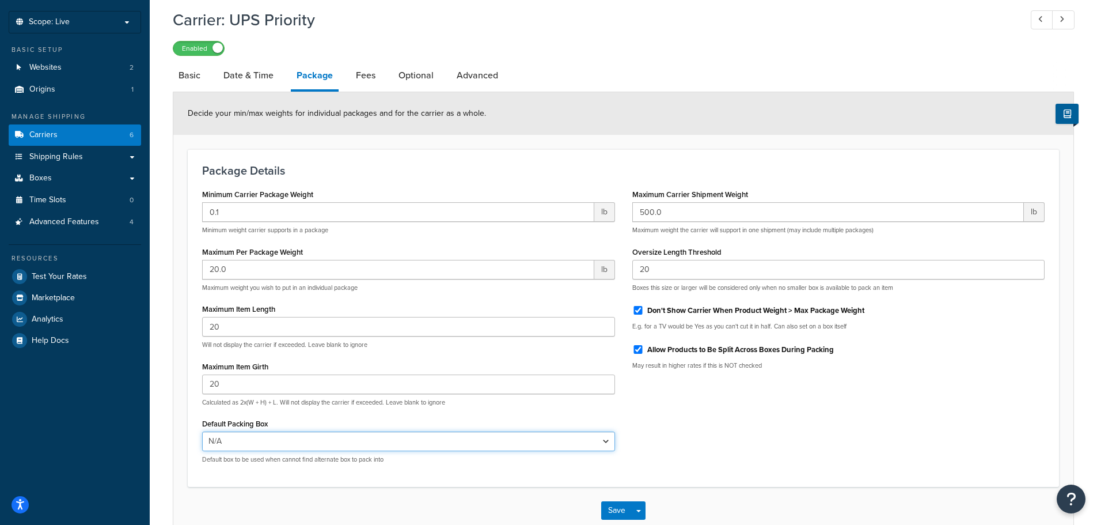
click at [541, 441] on select "N/A TEST BOX 1 TEST BOX 2 TEST BOX 3 B6x6x6 B8x8x8 B9x9x11 B14x8x8 B12x12x6 B17…" at bounding box center [408, 441] width 413 height 20
click at [763, 51] on div "Enabled" at bounding box center [623, 48] width 901 height 16
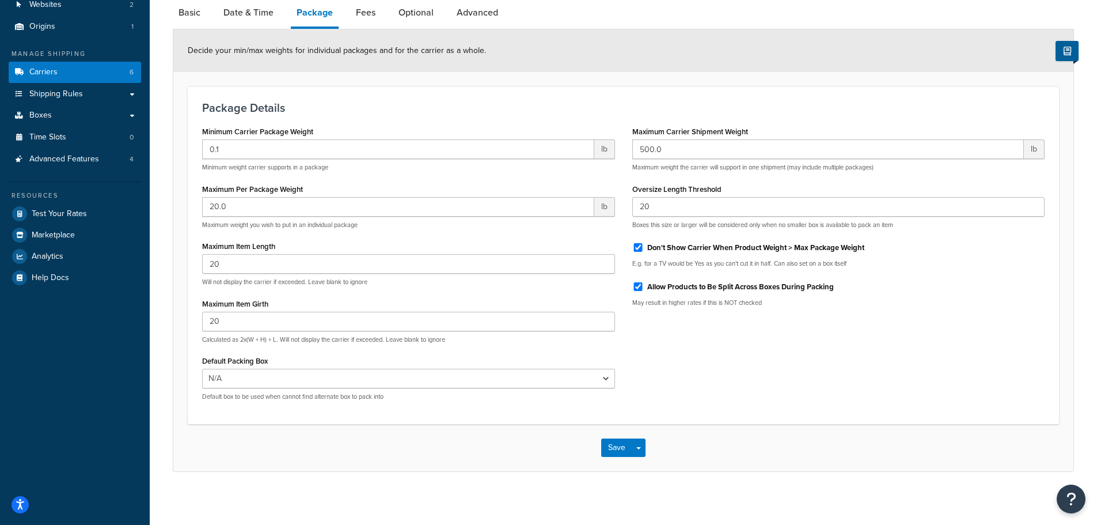
scroll to position [125, 0]
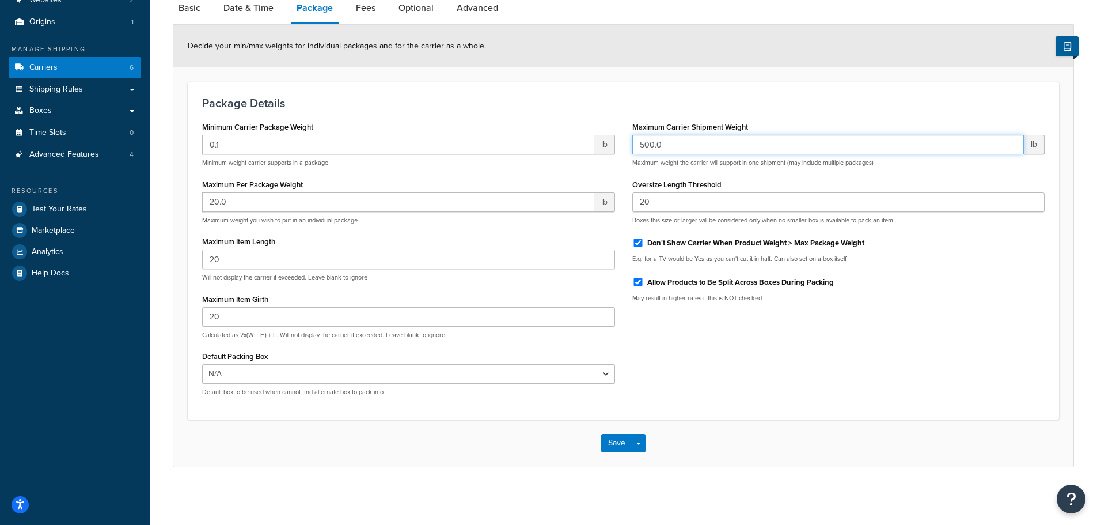
drag, startPoint x: 678, startPoint y: 142, endPoint x: 619, endPoint y: 143, distance: 59.4
click at [619, 143] on div "Minimum Carrier Package Weight 0.1 lb Minimum weight carrier supports in a pack…" at bounding box center [624, 262] width 860 height 286
type input "20"
click at [613, 101] on h3 "Package Details" at bounding box center [623, 103] width 843 height 13
click at [612, 440] on button "Save" at bounding box center [616, 443] width 31 height 18
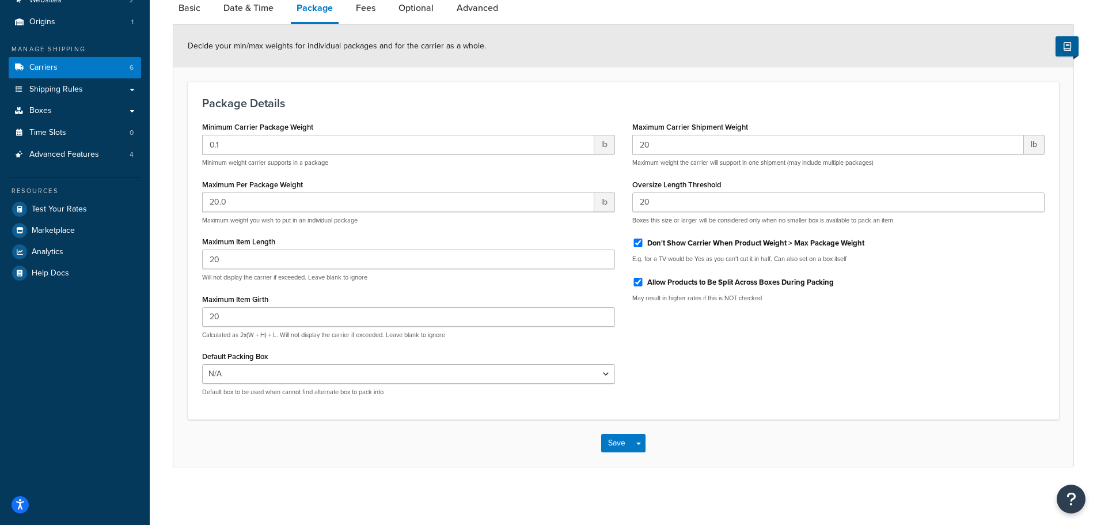
scroll to position [0, 0]
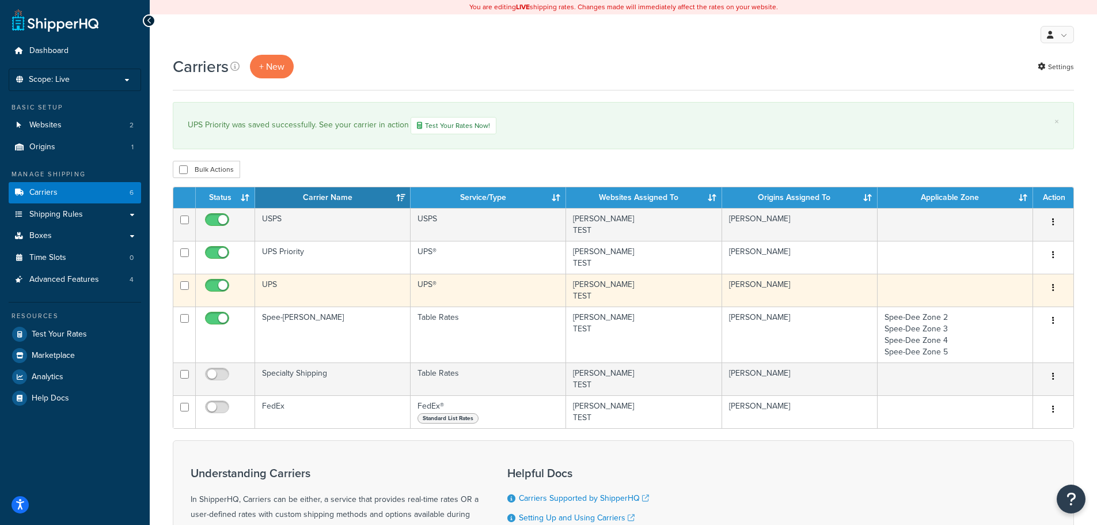
click at [312, 283] on td "UPS" at bounding box center [333, 290] width 156 height 33
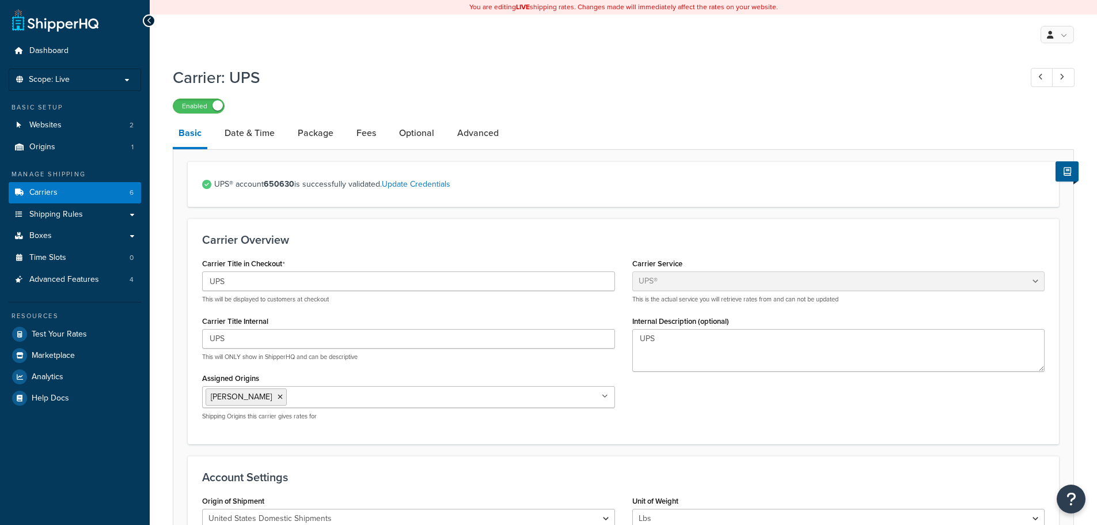
select select "ups"
select select "01"
click at [287, 132] on li "Date & Time" at bounding box center [255, 133] width 73 height 28
click at [300, 133] on link "Package" at bounding box center [315, 133] width 47 height 28
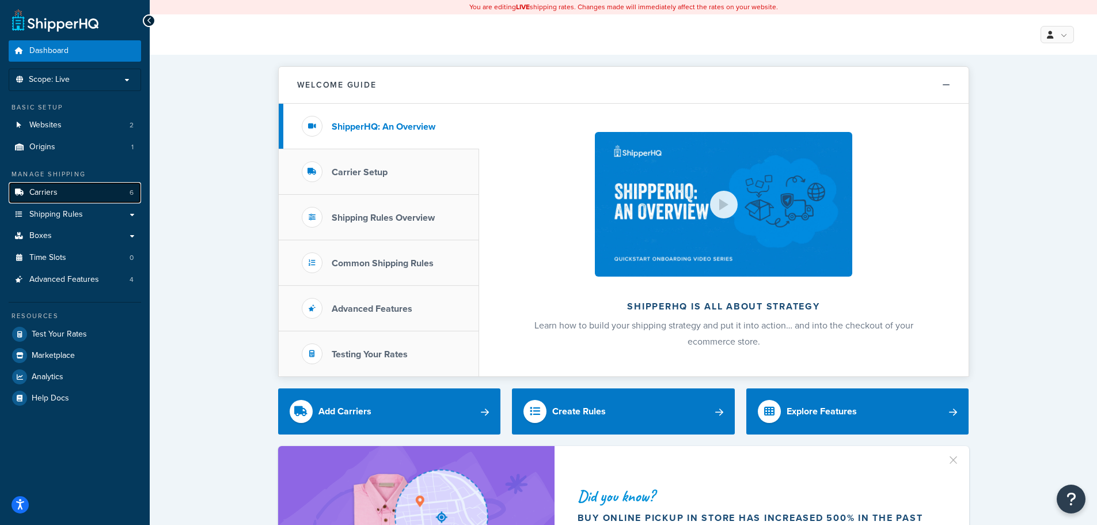
click at [55, 188] on span "Carriers" at bounding box center [43, 193] width 28 height 10
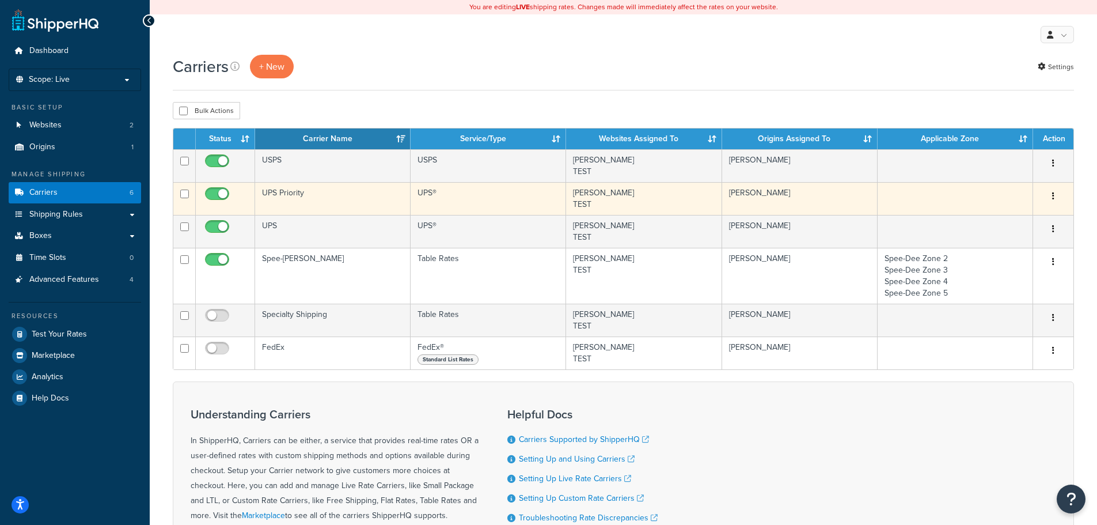
click at [309, 194] on td "UPS Priority" at bounding box center [333, 198] width 156 height 33
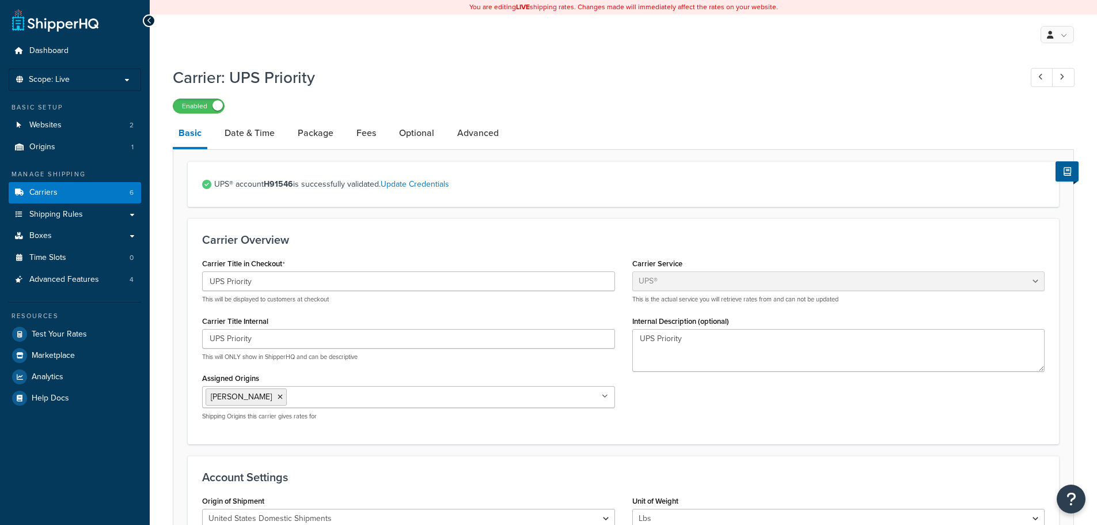
select select "ups"
